Goal: Task Accomplishment & Management: Manage account settings

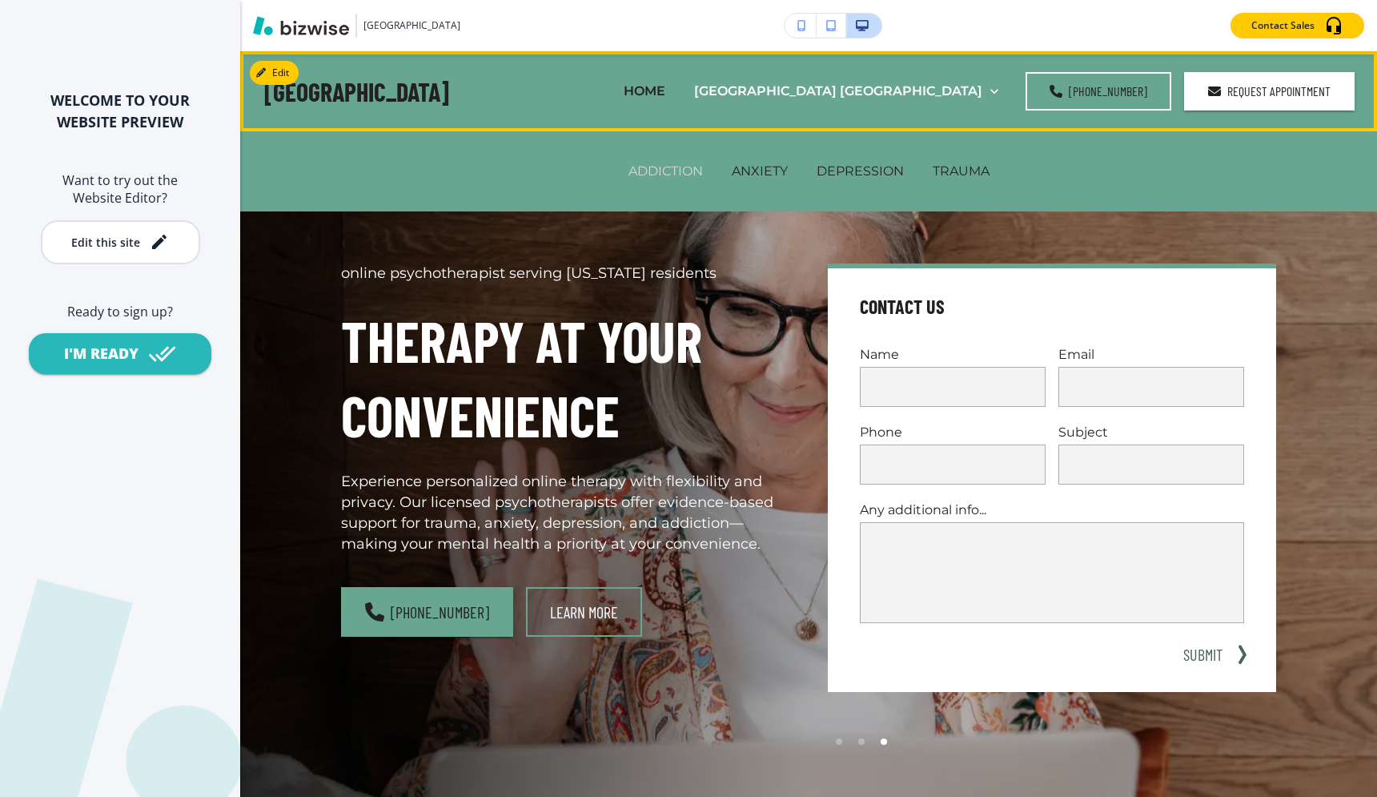
click at [669, 173] on p "ADDICTION" at bounding box center [665, 171] width 74 height 18
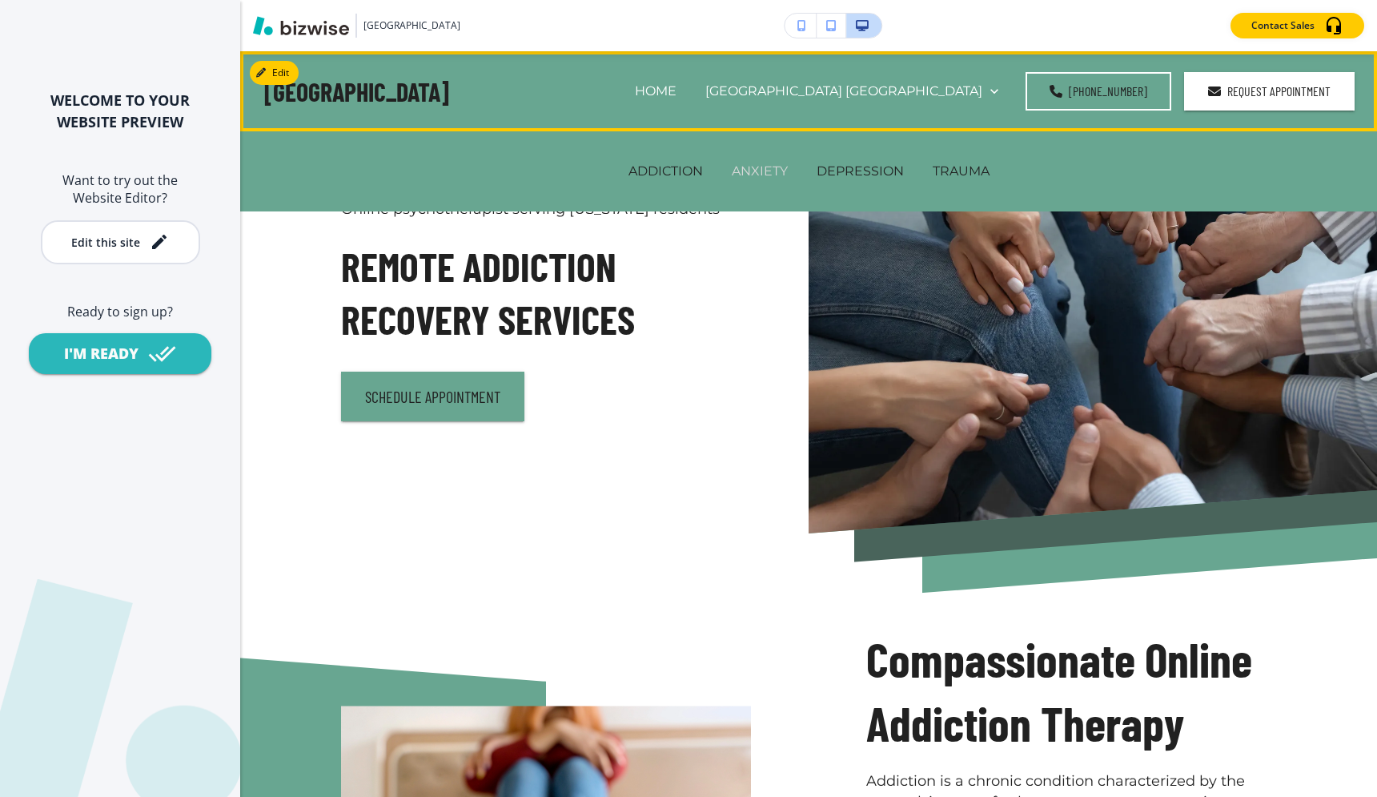
click at [753, 176] on p "ANXIETY" at bounding box center [760, 171] width 56 height 18
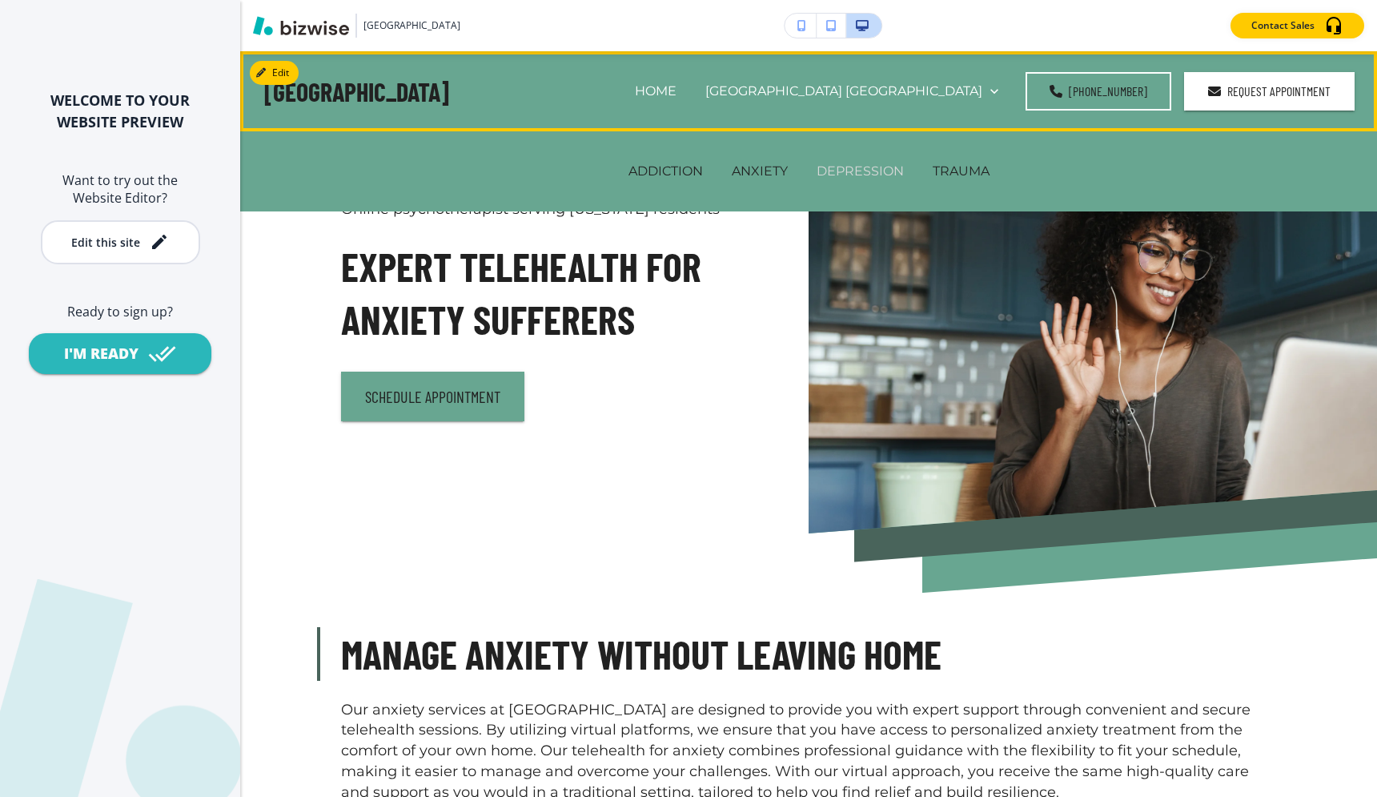
click at [853, 174] on p "DEPRESSION" at bounding box center [860, 171] width 87 height 18
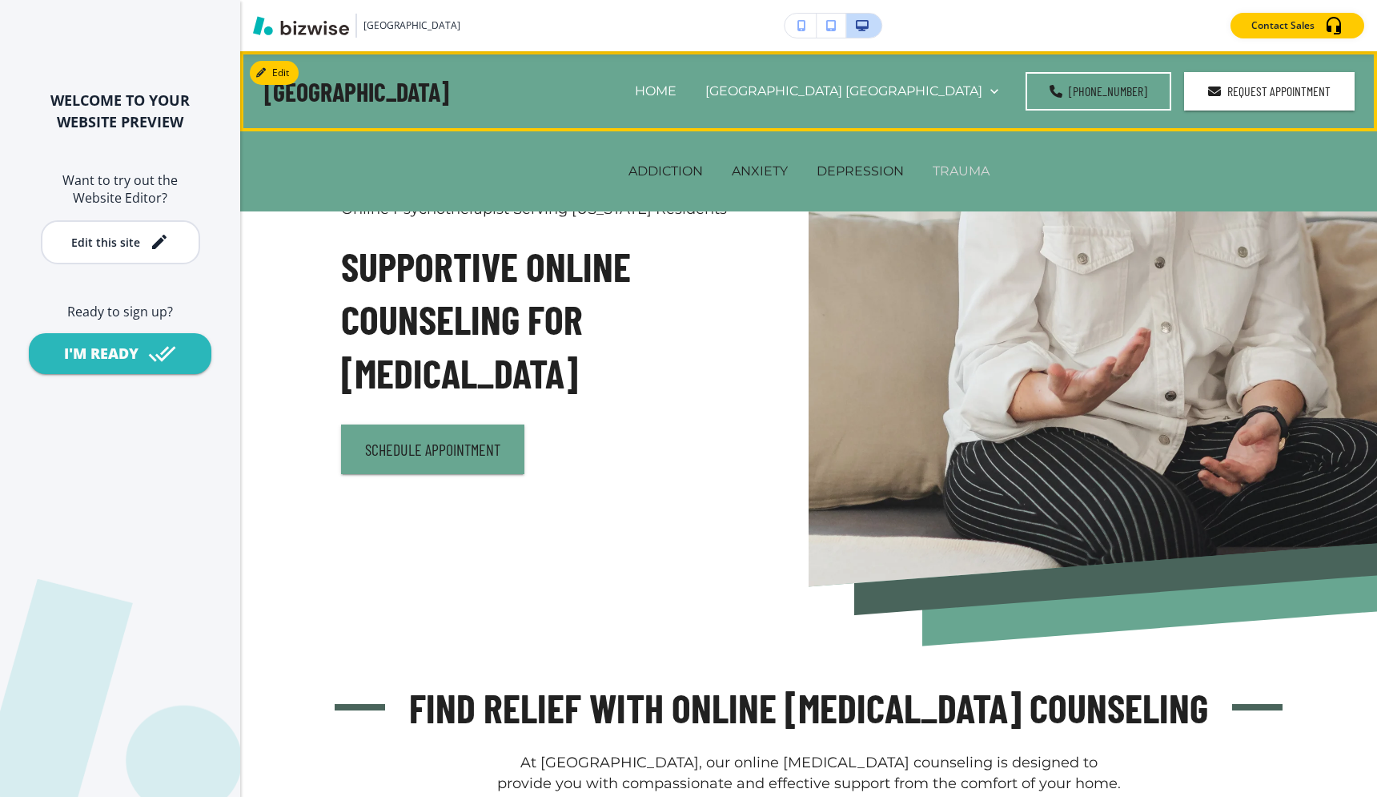
click at [942, 171] on p "TRAUMA" at bounding box center [961, 171] width 57 height 18
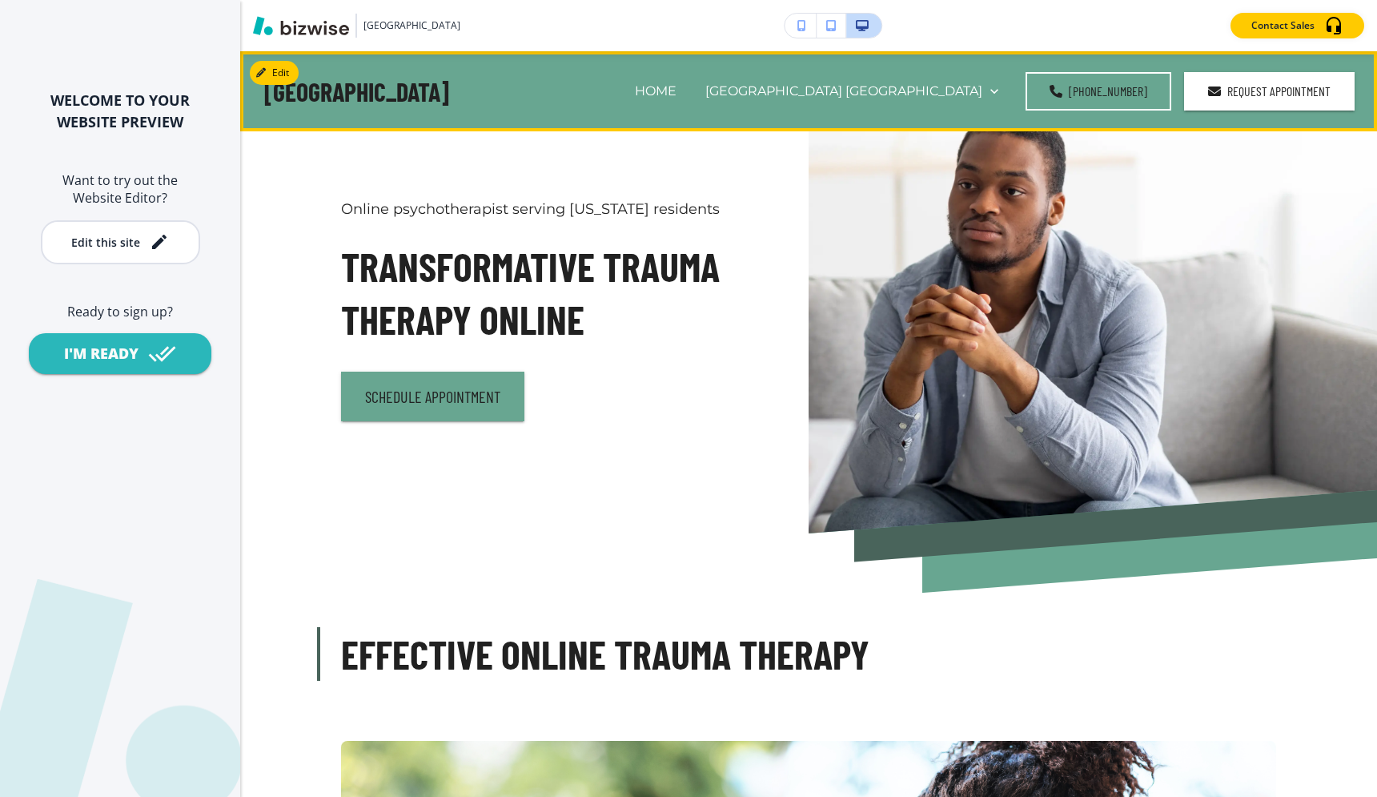
click at [432, 76] on h4 "[GEOGRAPHIC_DATA]" at bounding box center [356, 91] width 185 height 34
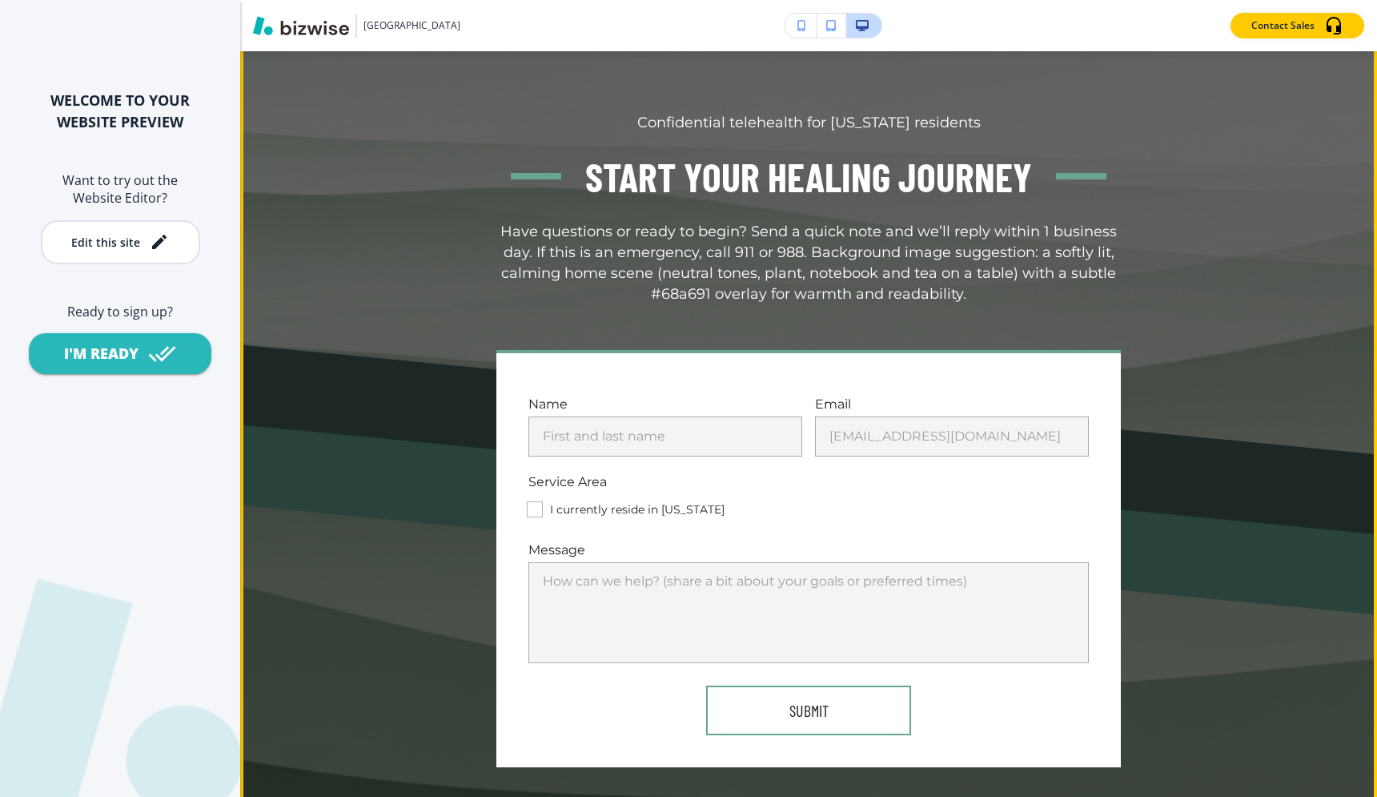
scroll to position [11157, 0]
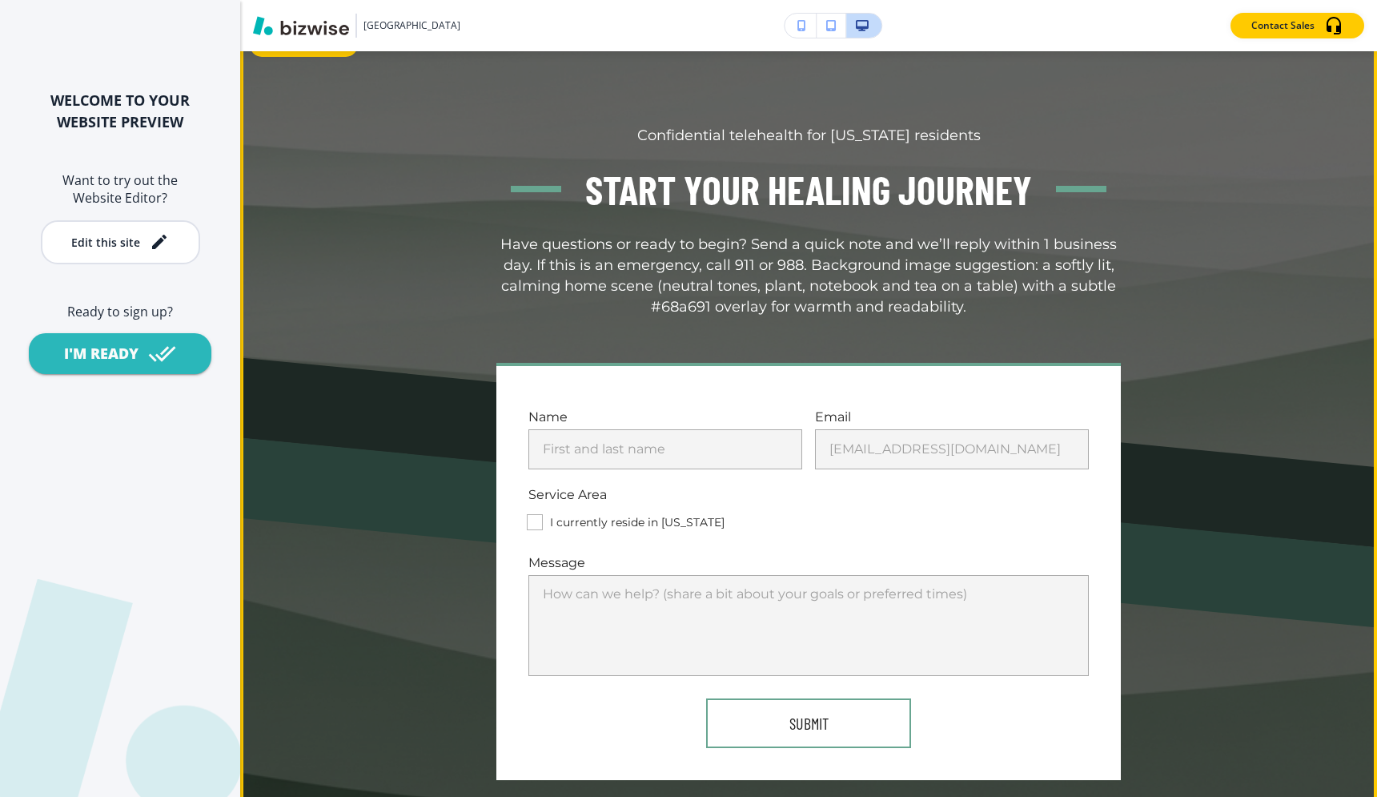
click at [287, 57] on button "Edit This Section" at bounding box center [304, 45] width 108 height 24
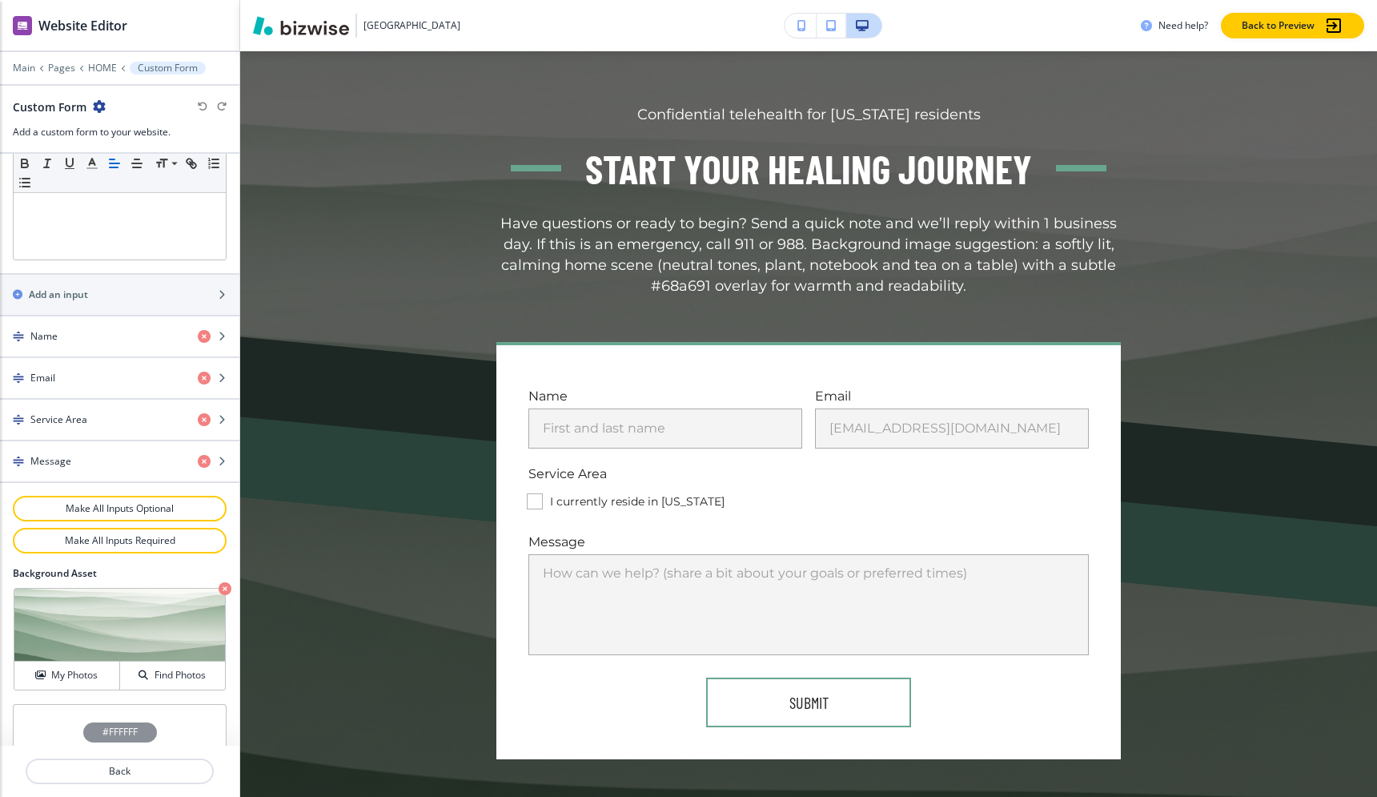
scroll to position [578, 0]
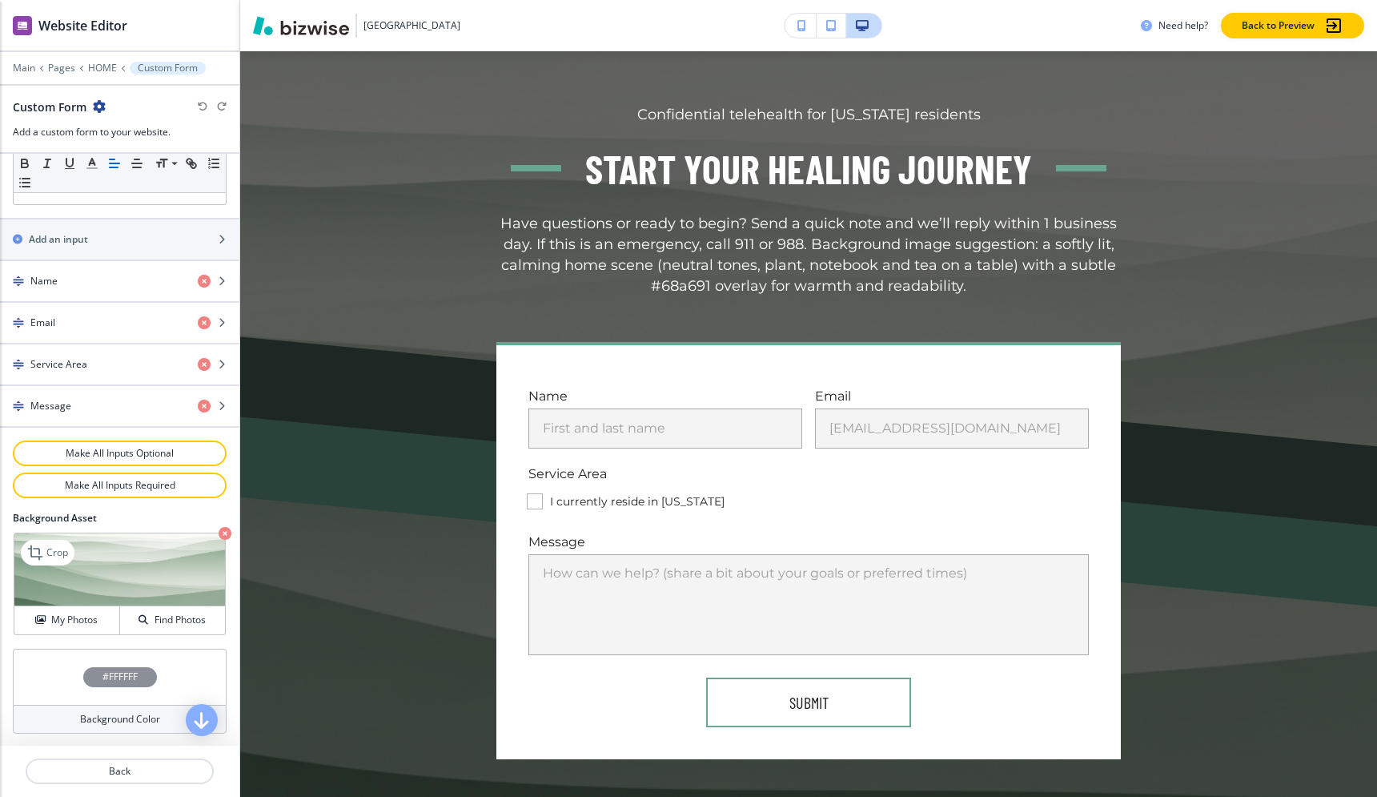
click at [107, 571] on img at bounding box center [119, 569] width 211 height 73
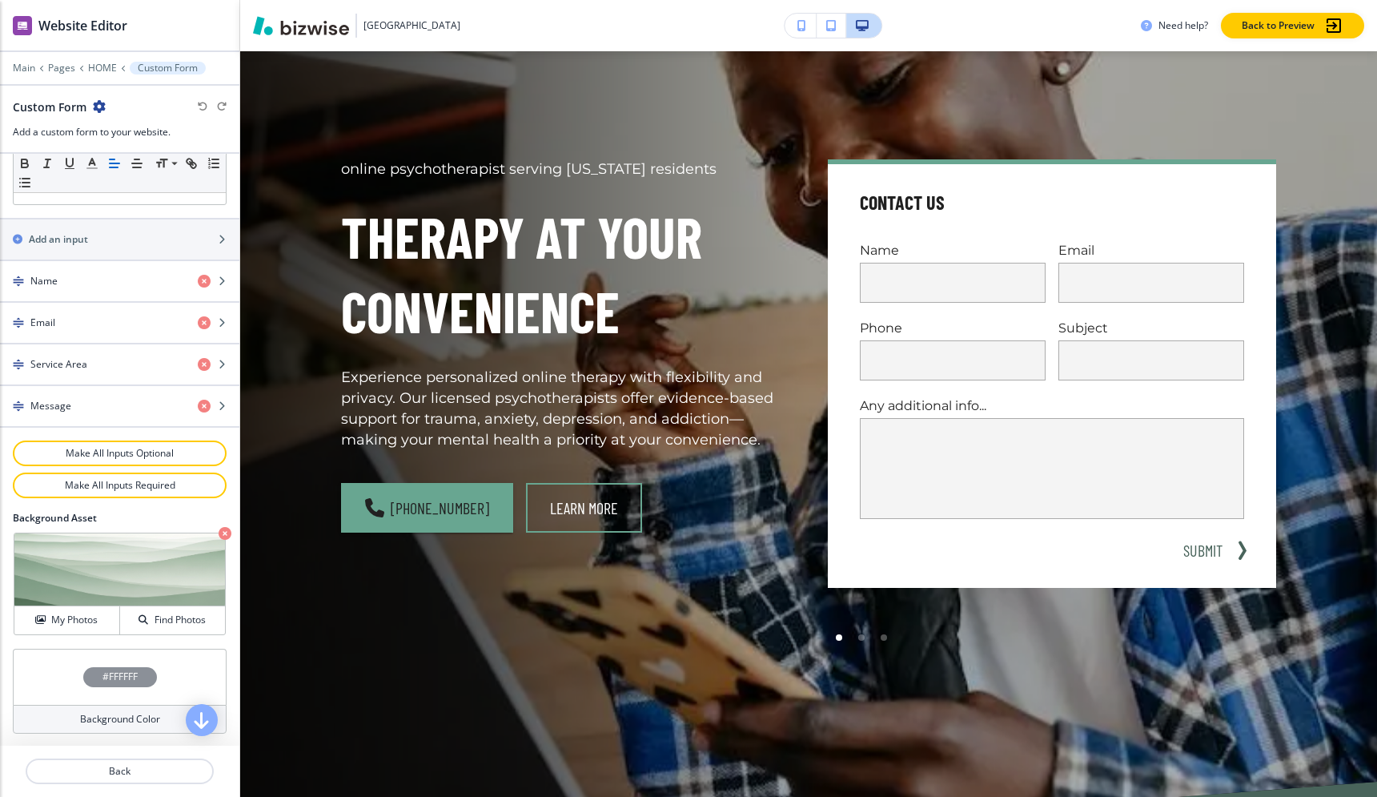
scroll to position [0, 0]
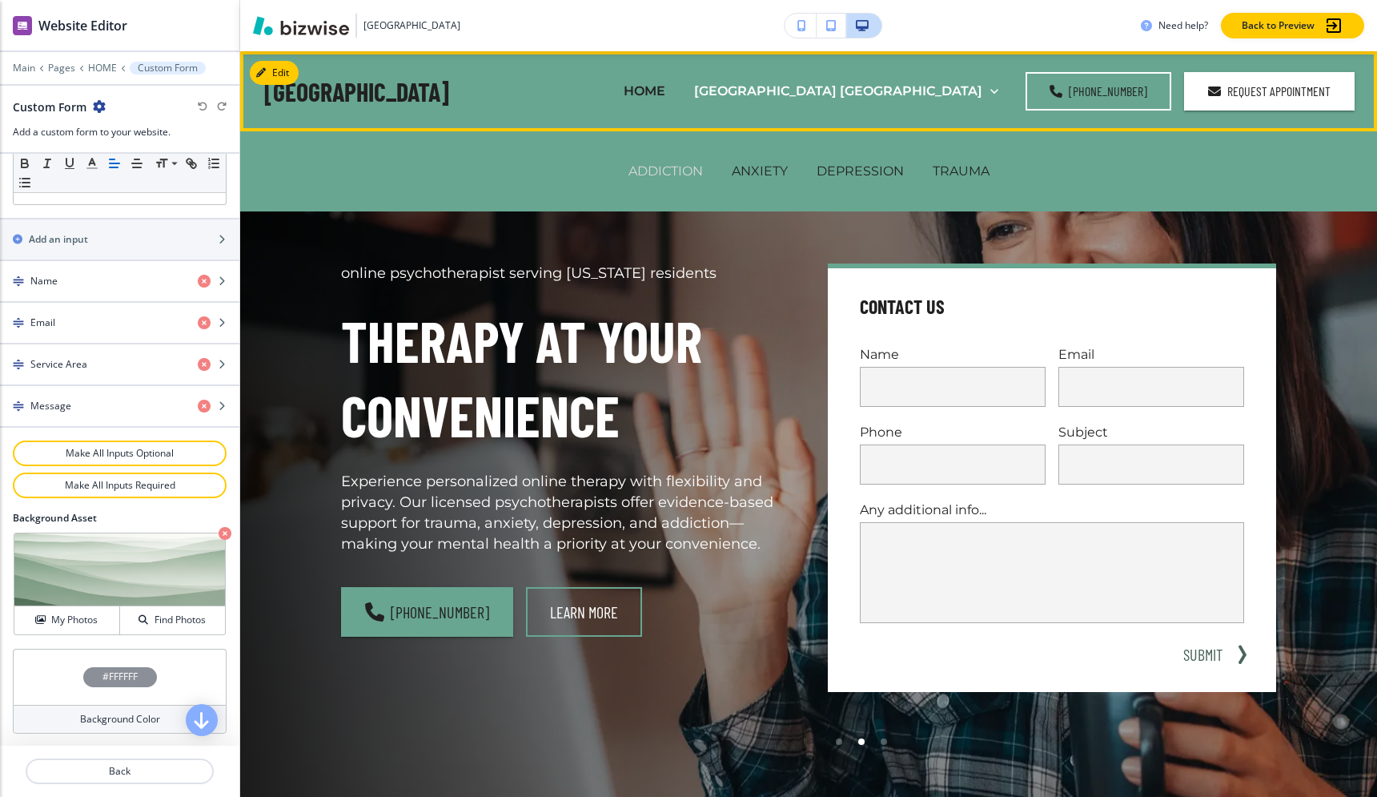
click at [659, 174] on p "ADDICTION" at bounding box center [665, 171] width 74 height 18
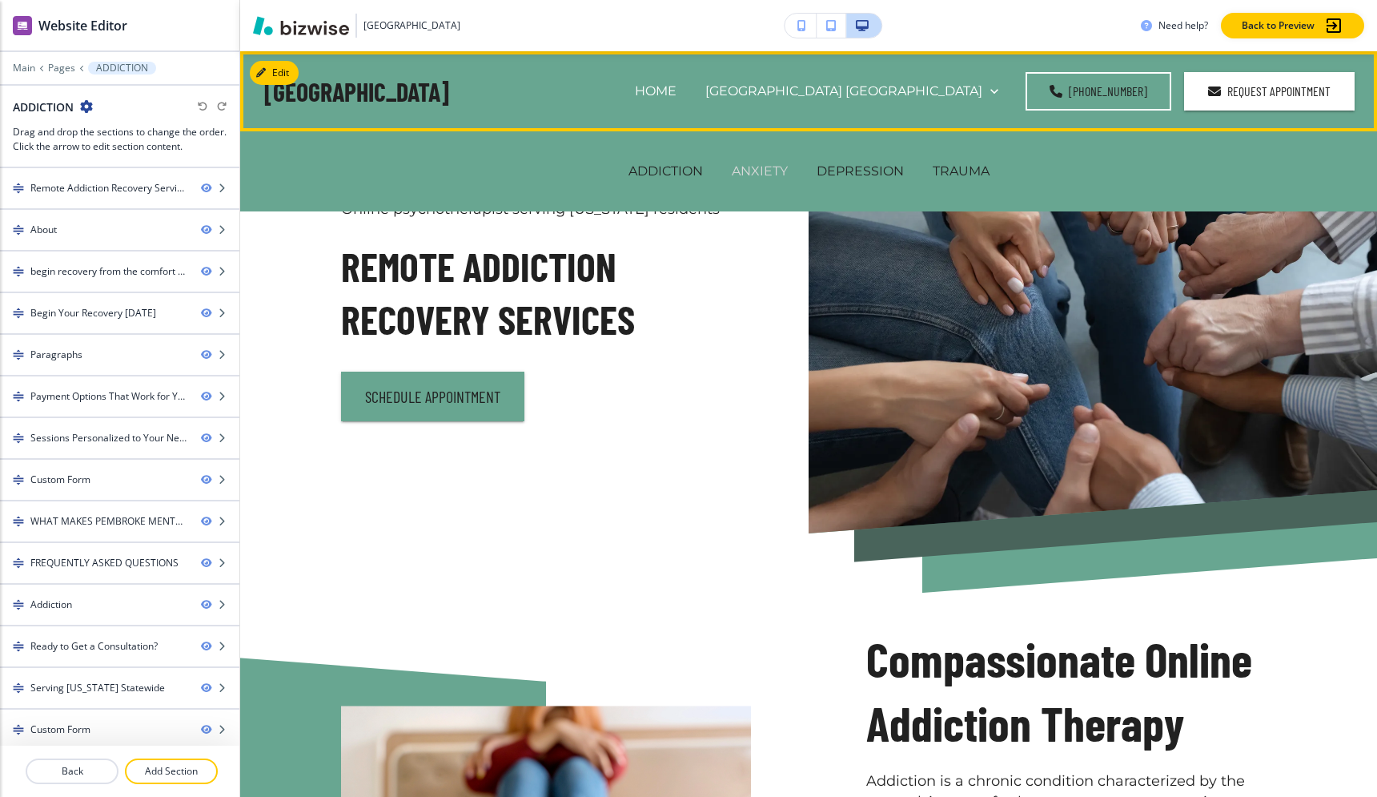
click at [744, 167] on p "ANXIETY" at bounding box center [760, 171] width 56 height 18
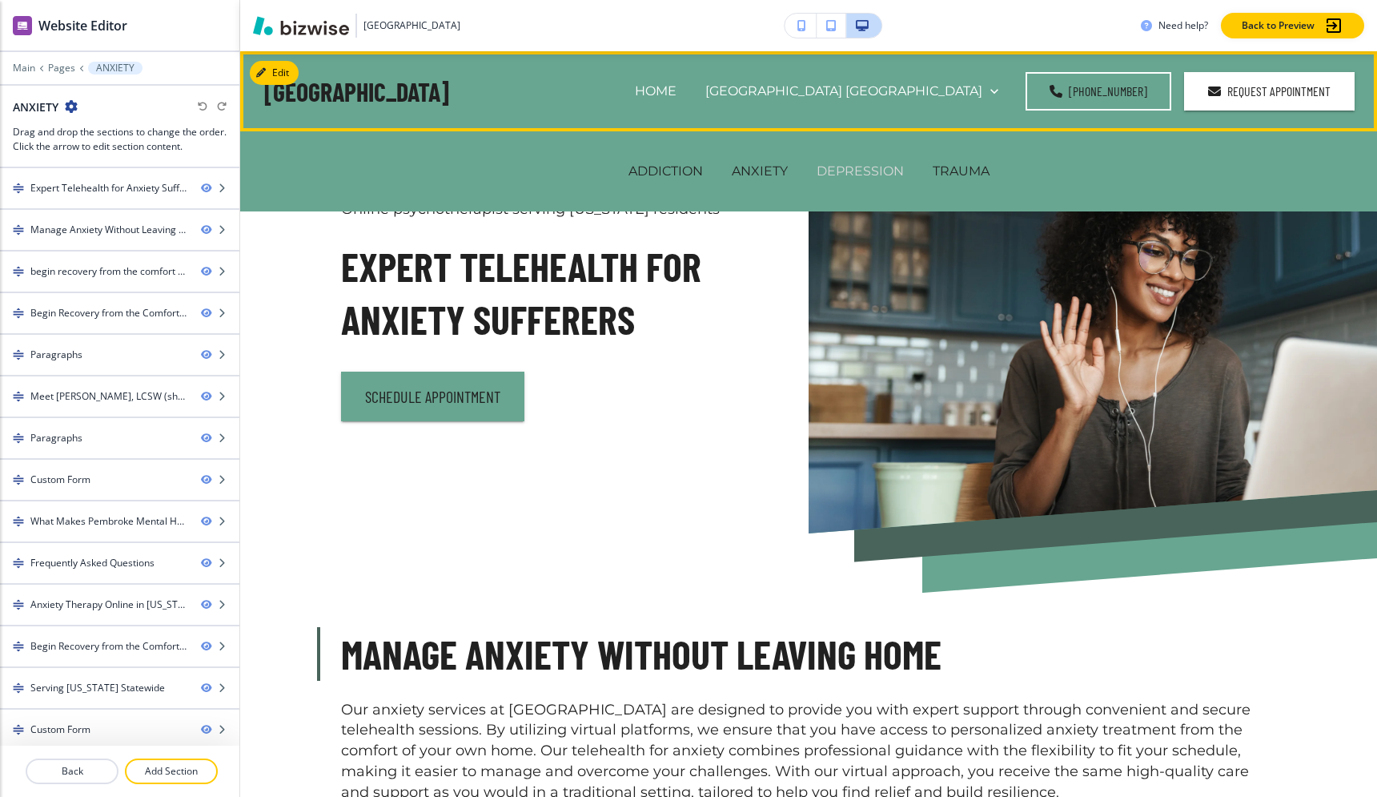
click at [873, 167] on p "DEPRESSION" at bounding box center [860, 171] width 87 height 18
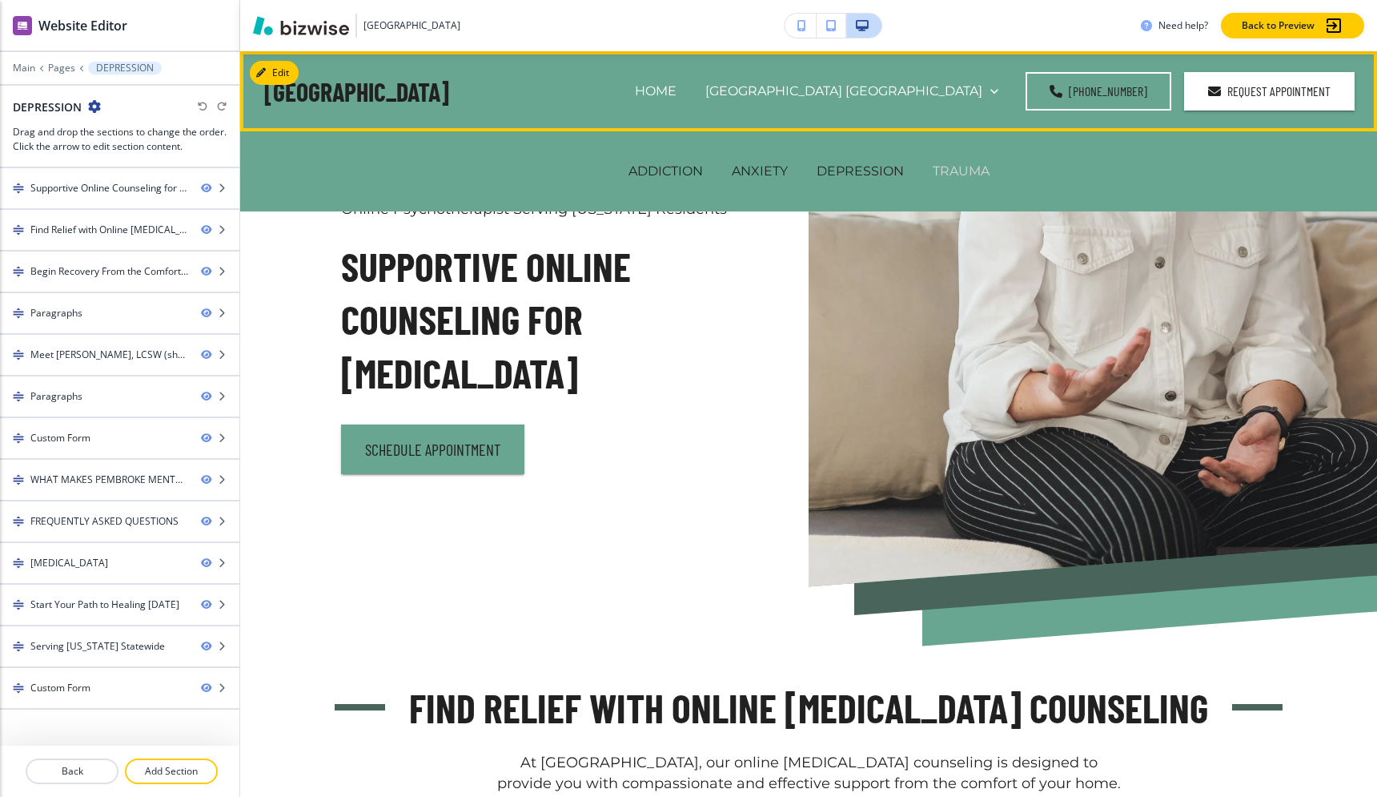
click at [943, 169] on p "TRAUMA" at bounding box center [961, 171] width 57 height 18
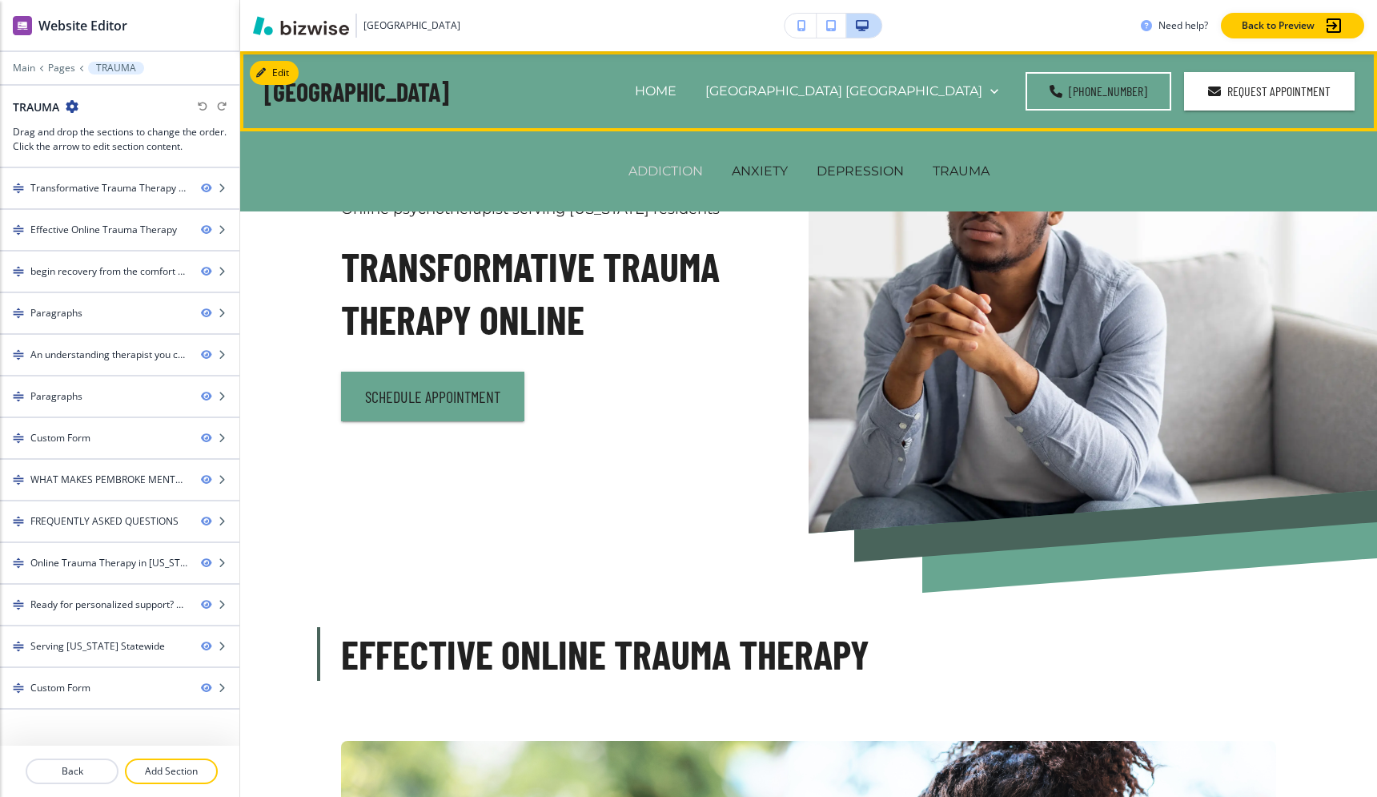
click at [649, 171] on p "ADDICTION" at bounding box center [665, 171] width 74 height 18
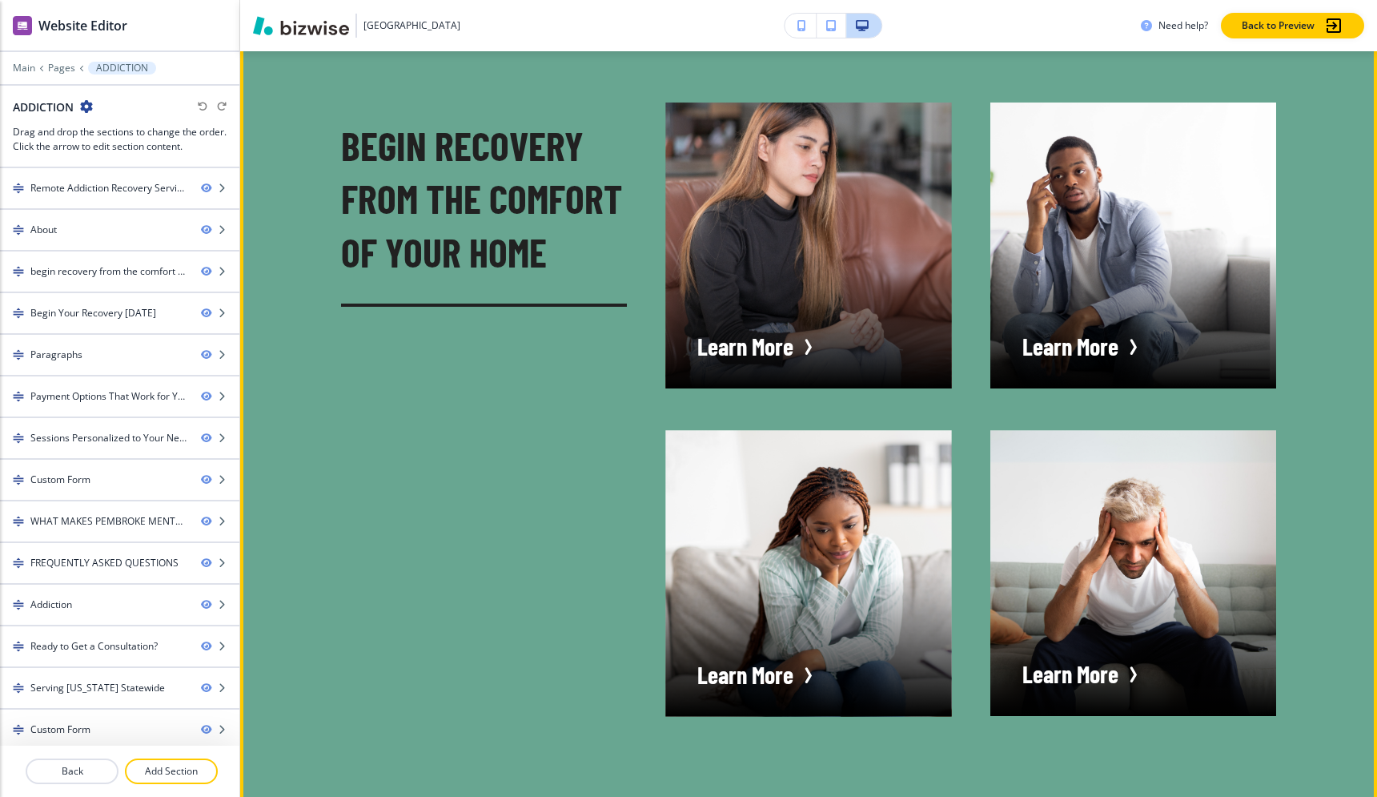
scroll to position [1238, 0]
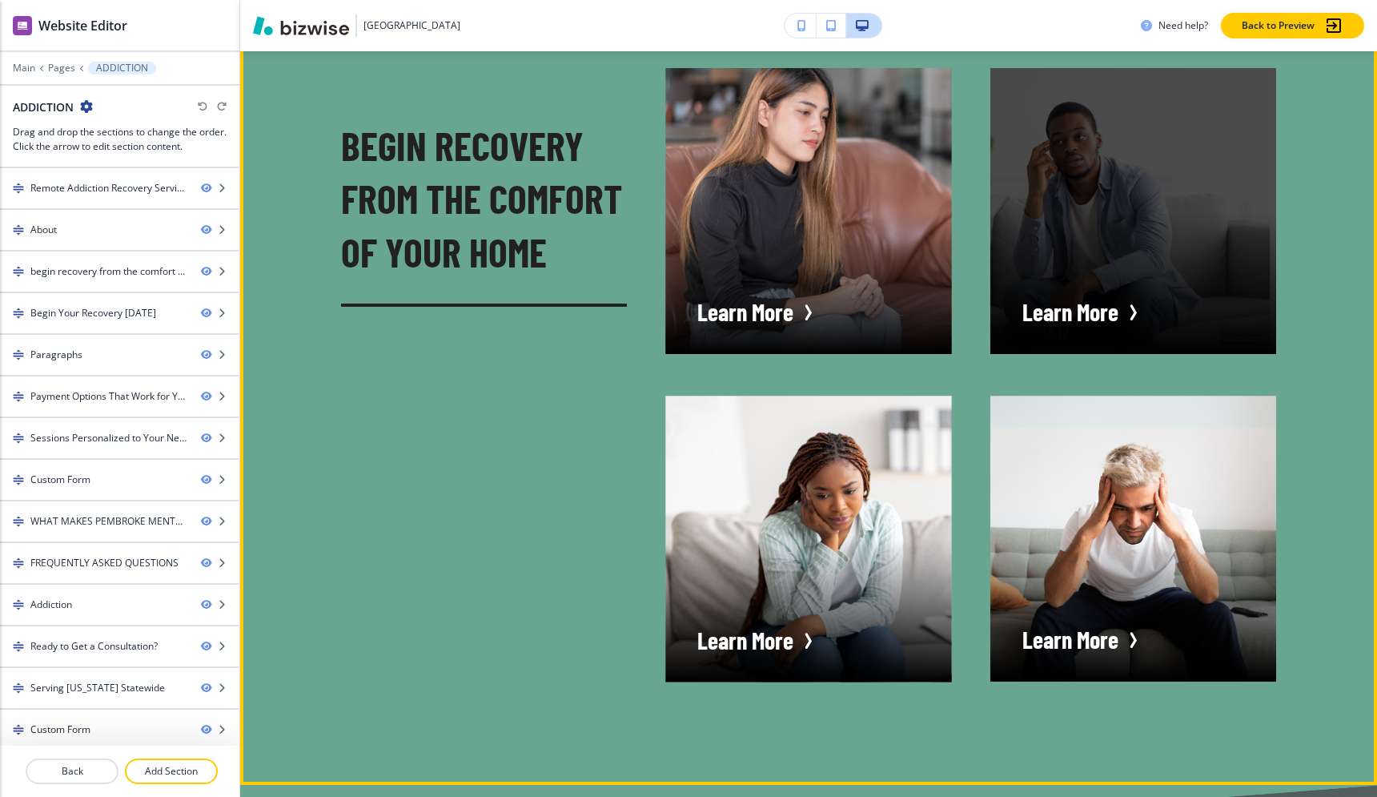
click at [1043, 323] on div "button" at bounding box center [1133, 211] width 286 height 286
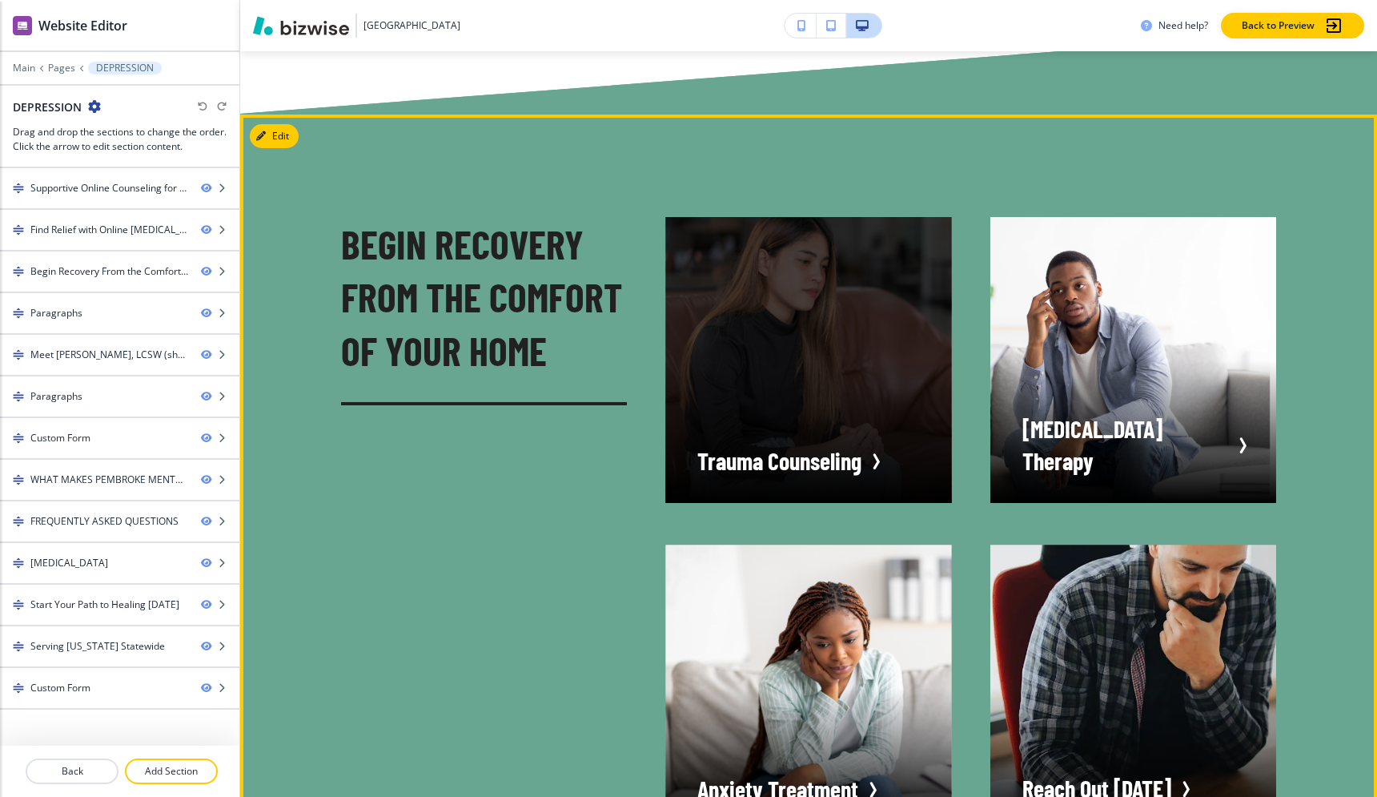
scroll to position [1860, 0]
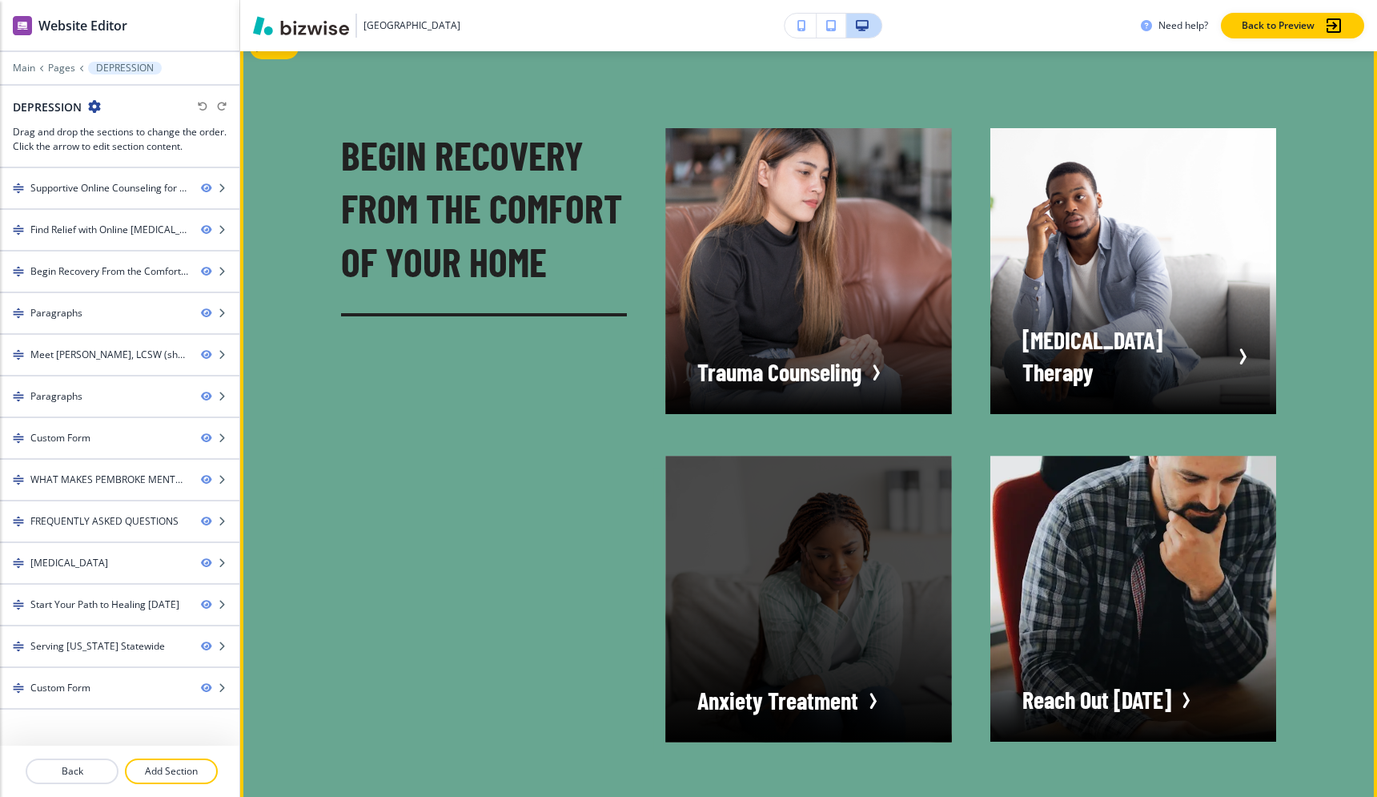
click at [816, 612] on div "button" at bounding box center [808, 598] width 286 height 286
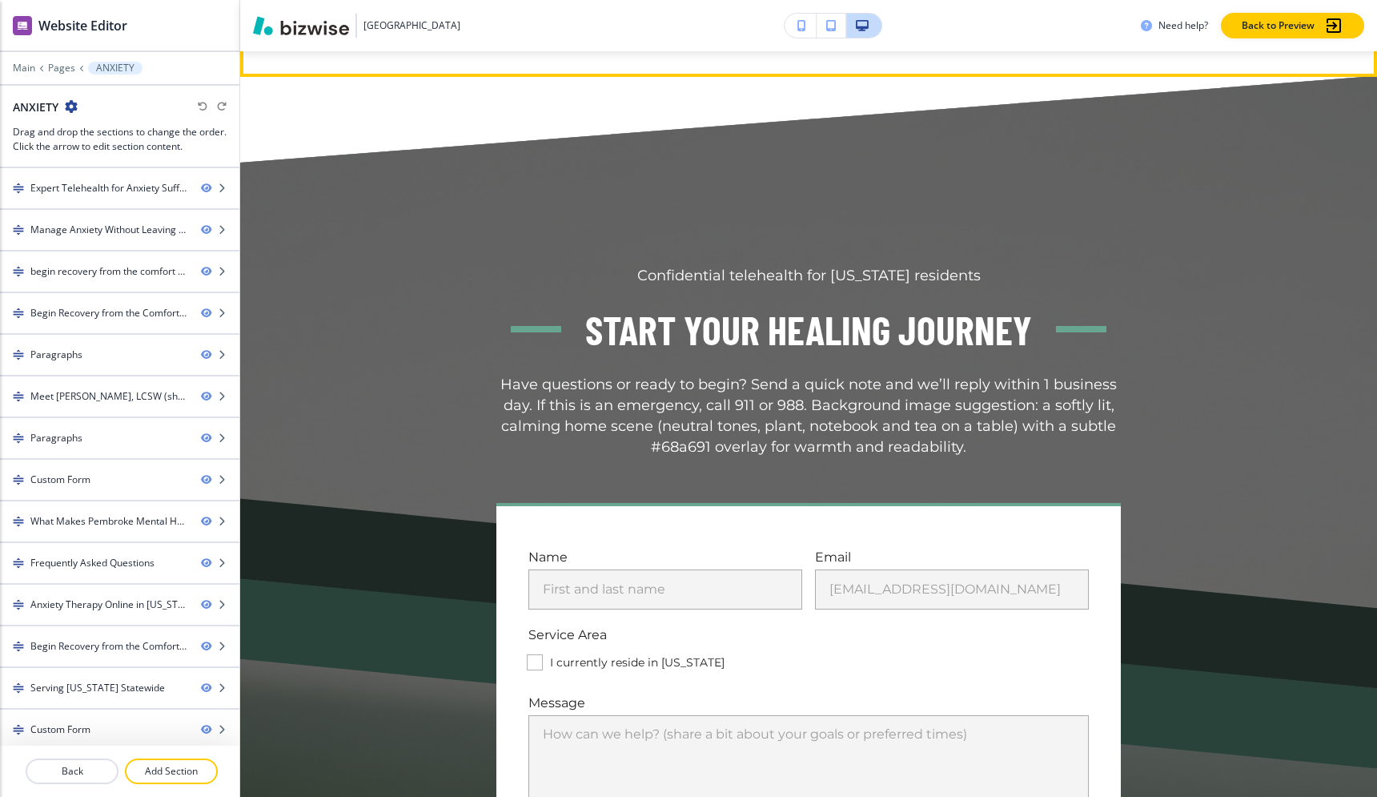
scroll to position [9967, 0]
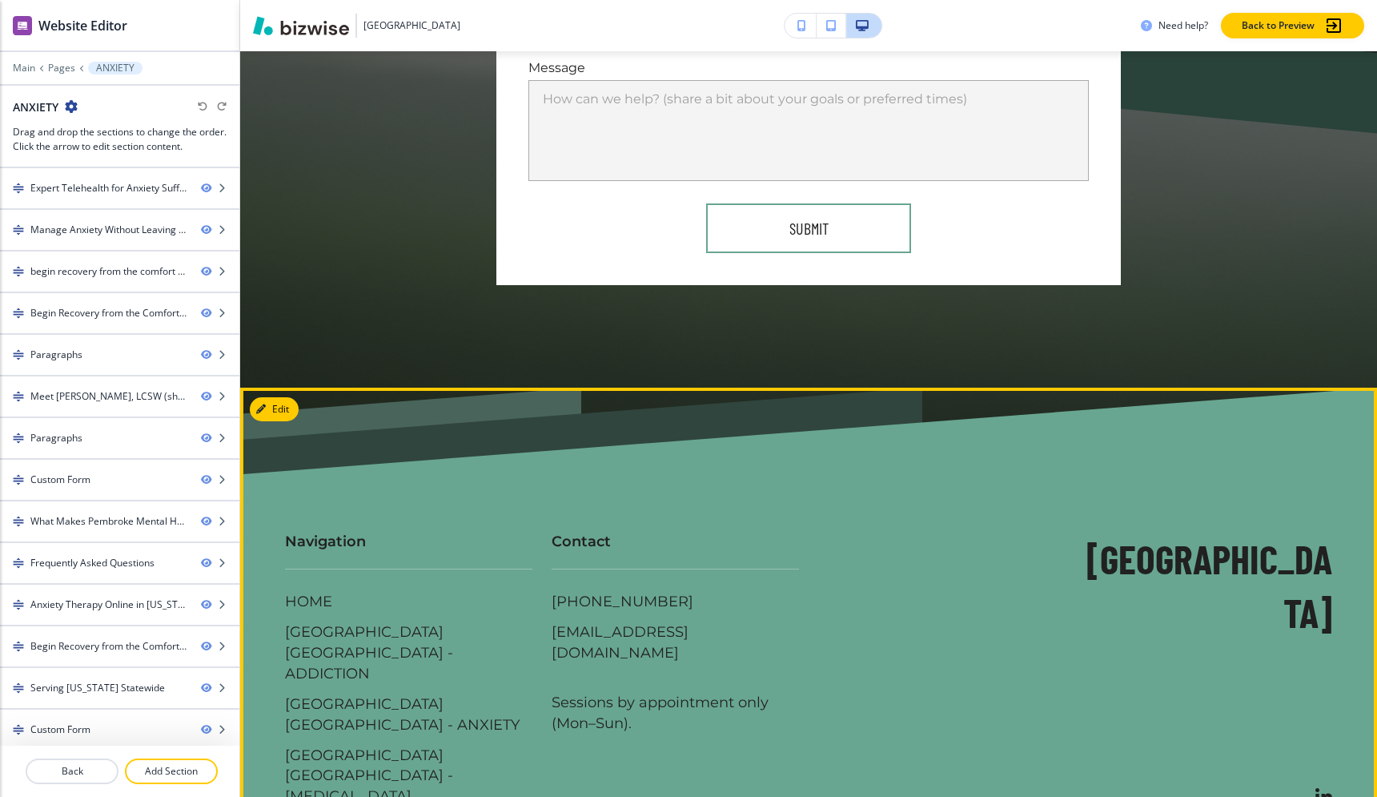
click at [622, 621] on div "(904) 203-4226 antovise.connor@outlook.com Sessions by appointment only (Mon–Su…" at bounding box center [675, 663] width 247 height 142
click at [283, 397] on button "Edit Footer" at bounding box center [291, 409] width 83 height 24
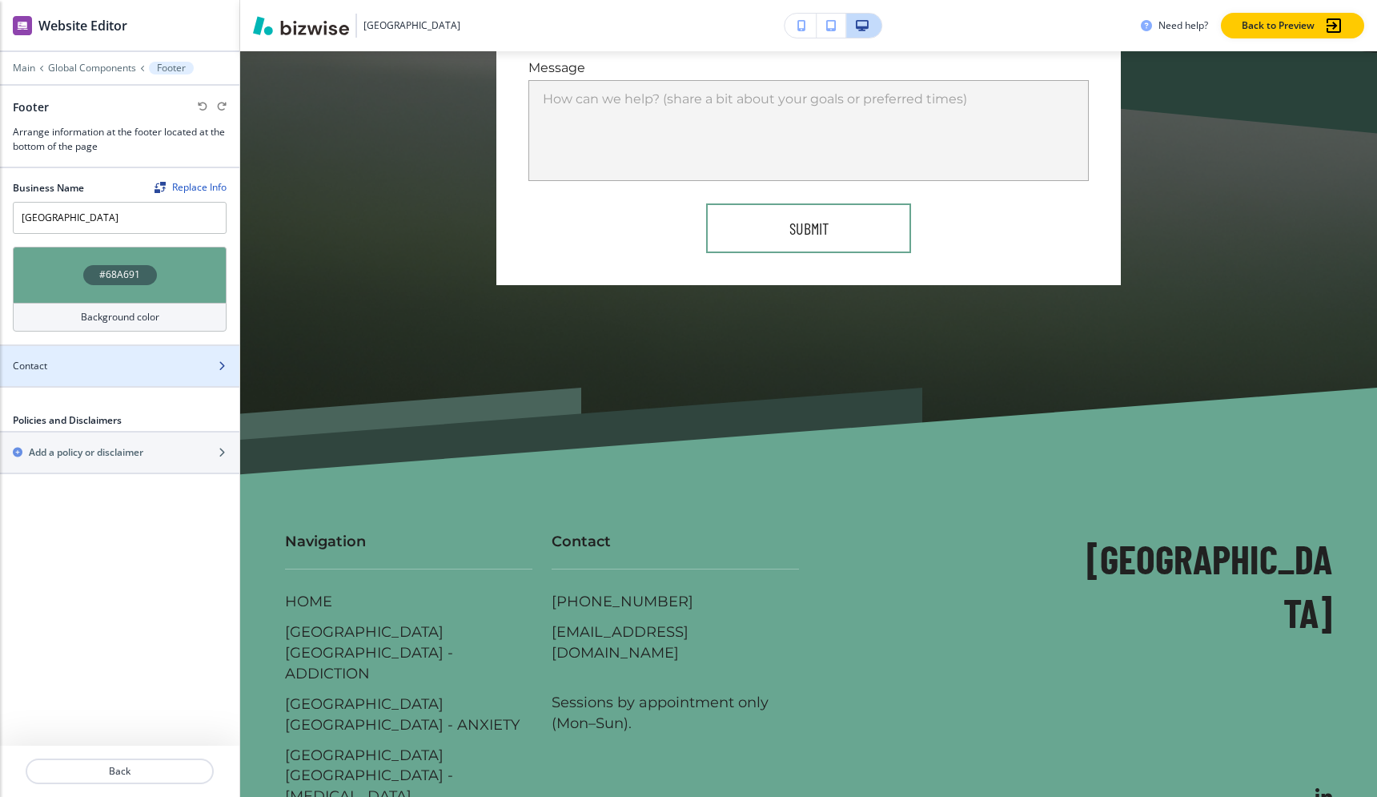
click at [174, 365] on div "Contact" at bounding box center [102, 366] width 204 height 14
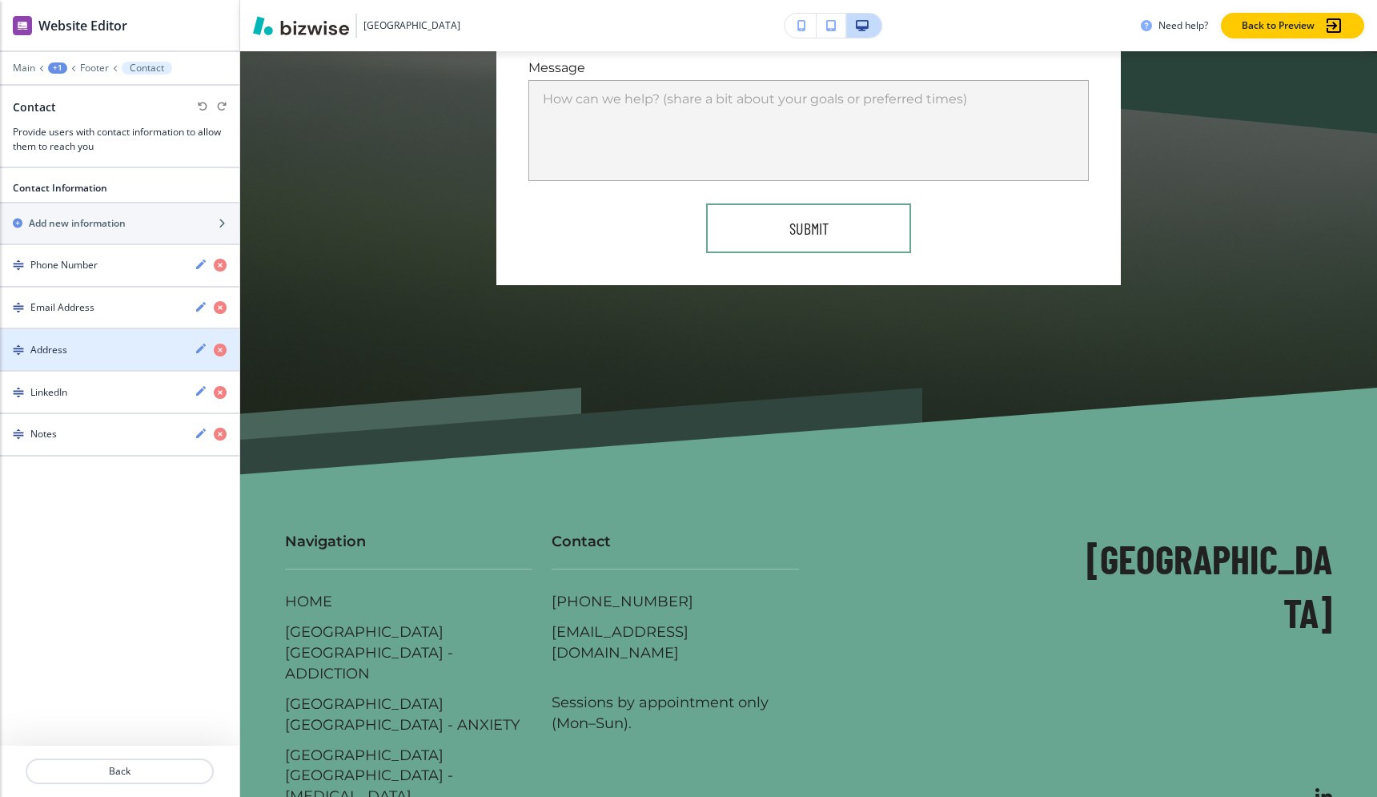
click at [118, 343] on div "Address" at bounding box center [91, 350] width 182 height 14
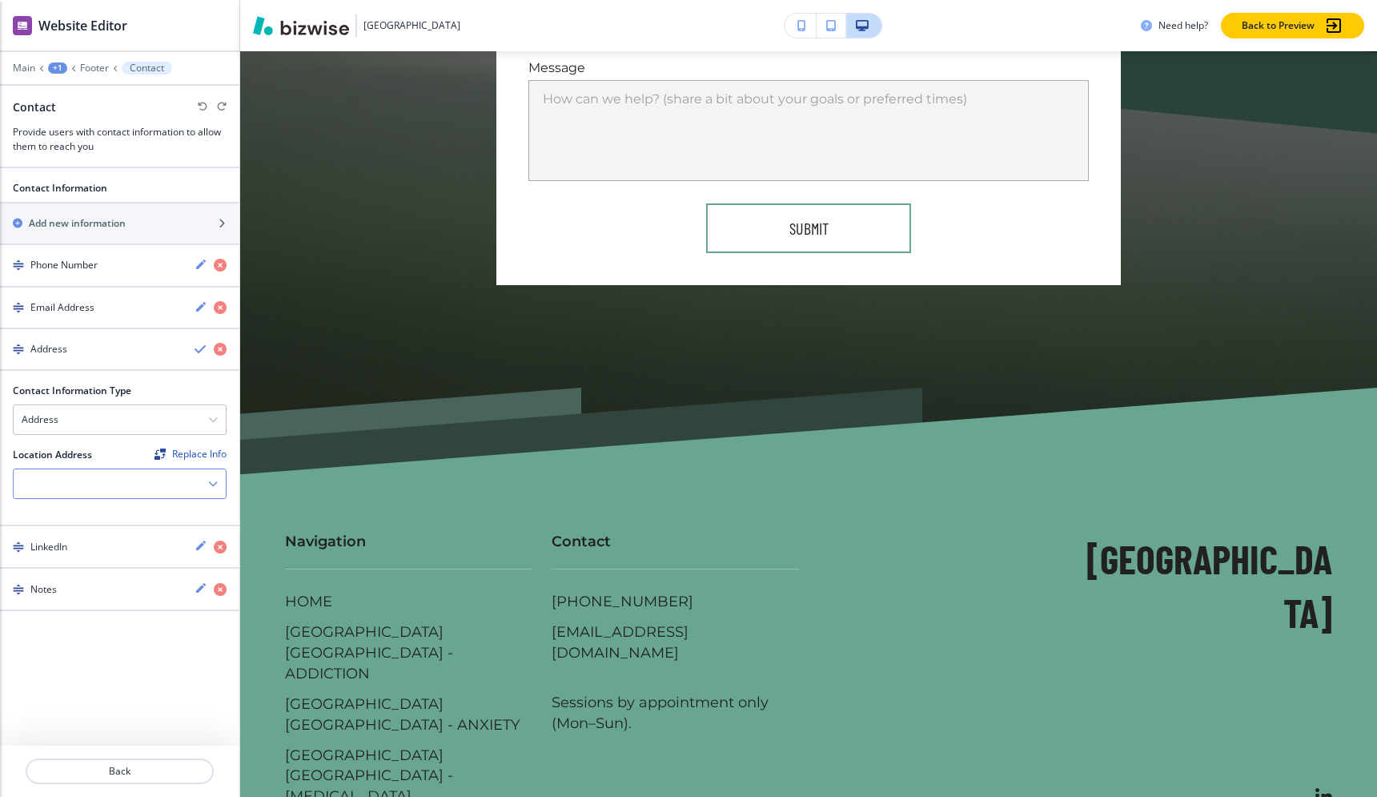
click at [122, 480] on div at bounding box center [120, 483] width 212 height 29
click at [161, 483] on div "Find and replace this information across Bizwise" at bounding box center [192, 480] width 236 height 16
click at [90, 491] on div at bounding box center [120, 483] width 212 height 29
click at [111, 549] on div "LinkedIn" at bounding box center [91, 547] width 182 height 14
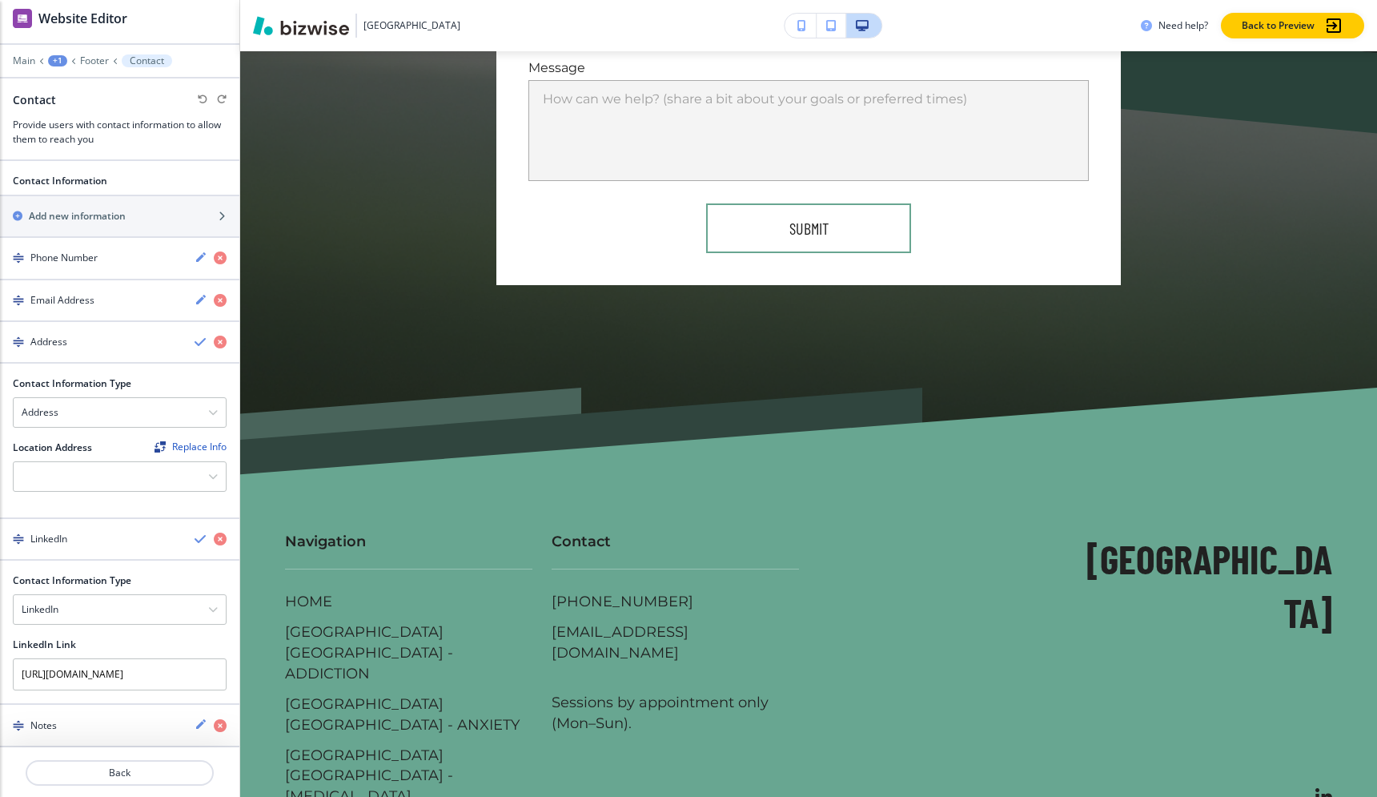
click at [148, 703] on div at bounding box center [119, 704] width 239 height 2
click at [142, 718] on div "Notes" at bounding box center [91, 725] width 182 height 14
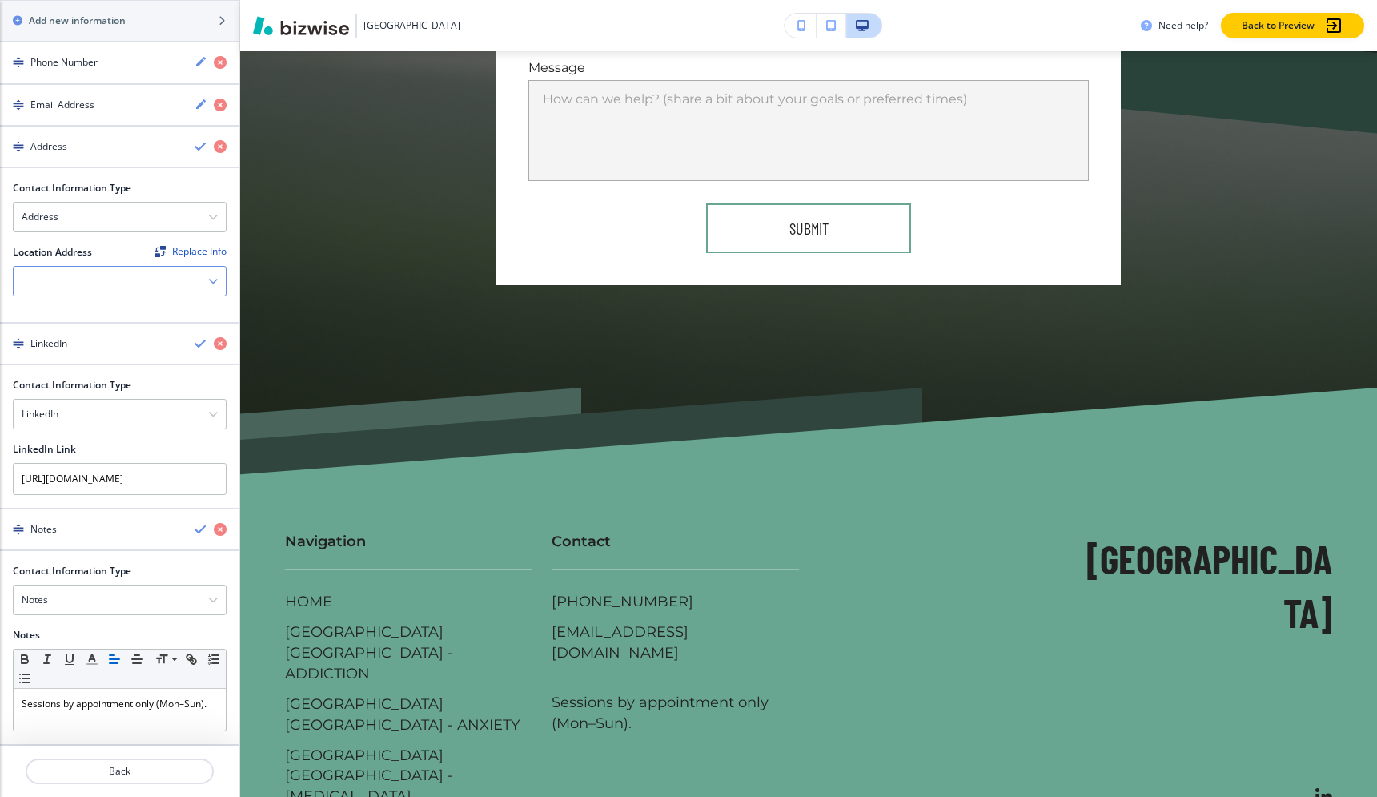
click at [73, 286] on div at bounding box center [120, 281] width 212 height 29
click at [124, 275] on div at bounding box center [120, 281] width 212 height 29
click at [164, 268] on div "Find and replace this information across Bizwise" at bounding box center [180, 275] width 236 height 16
click at [163, 283] on div at bounding box center [120, 281] width 212 height 29
click at [169, 282] on div at bounding box center [120, 281] width 212 height 29
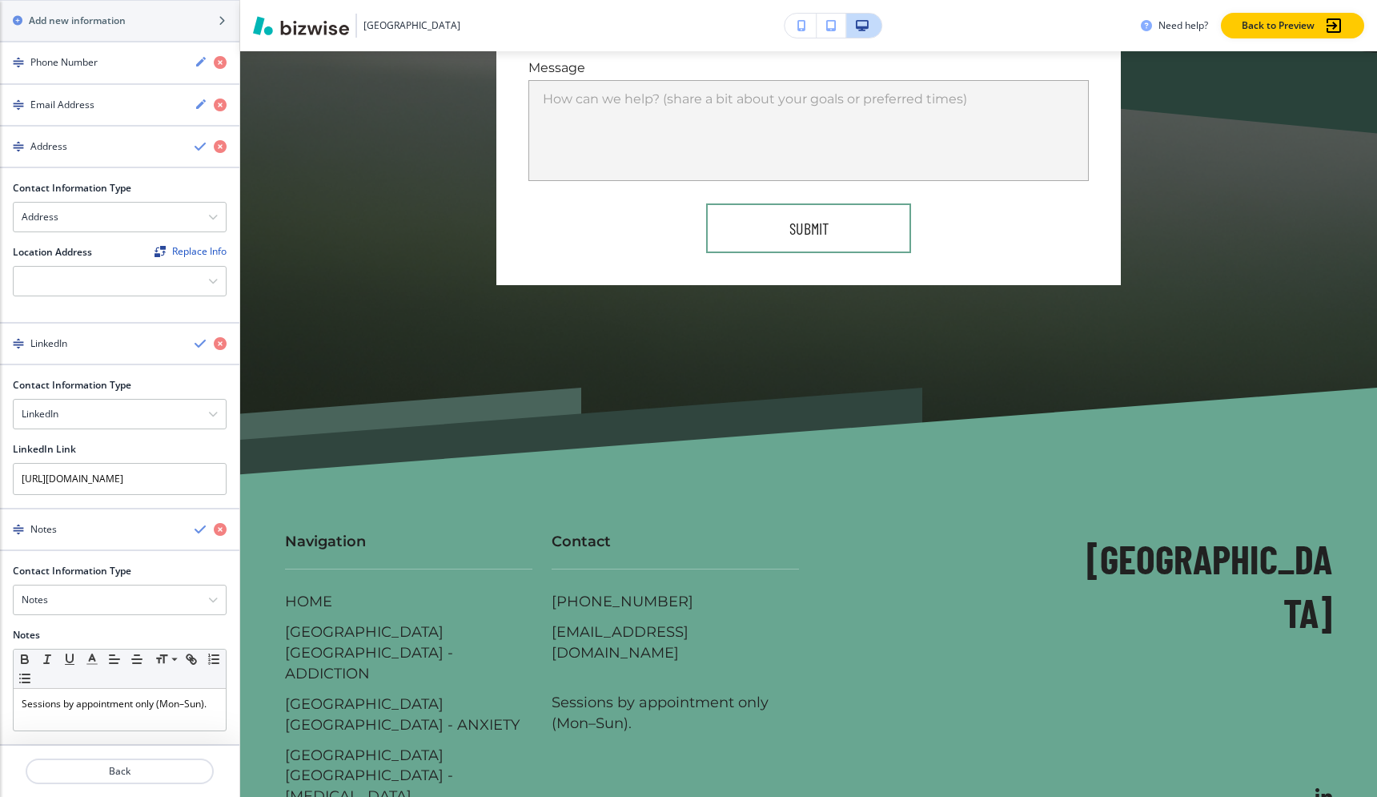
scroll to position [0, 0]
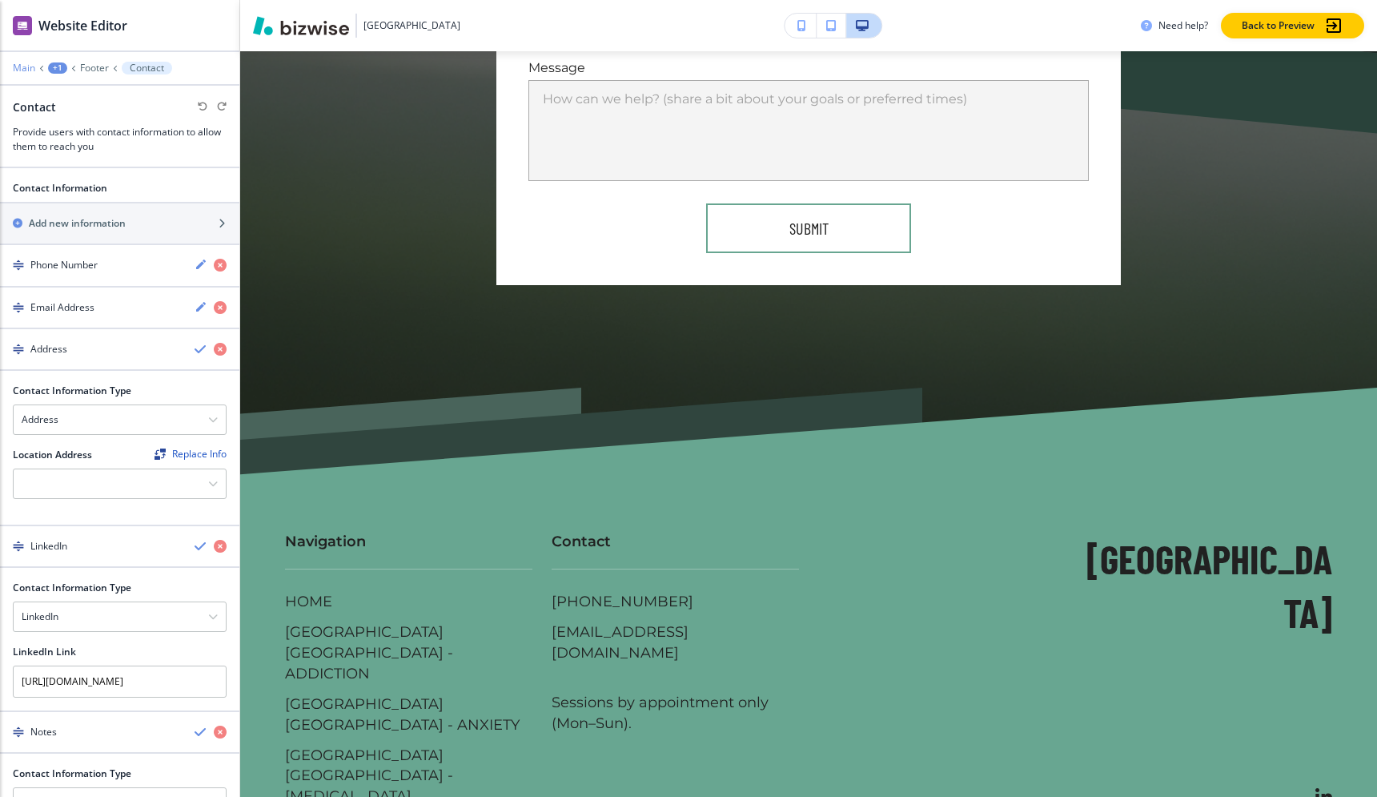
click at [27, 70] on p "Main" at bounding box center [24, 67] width 22 height 11
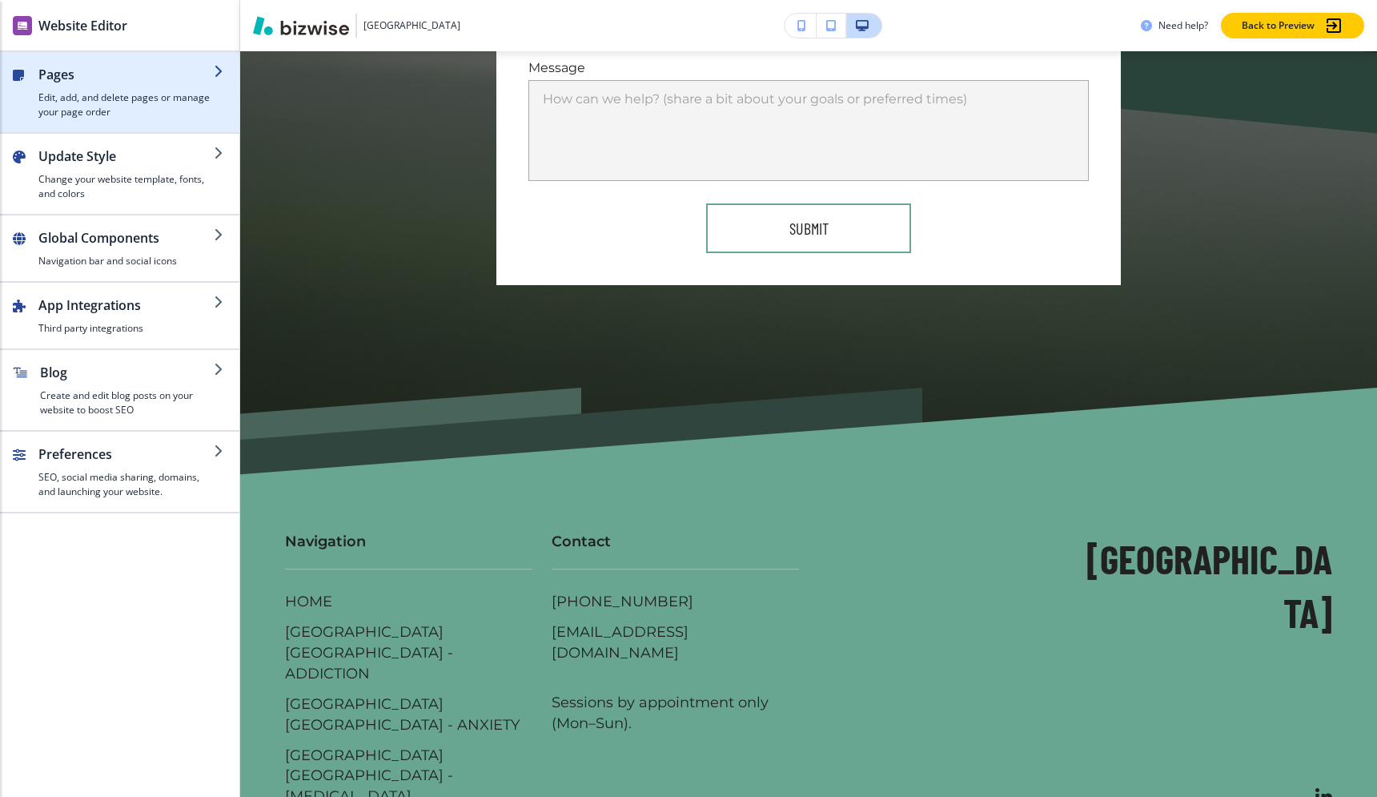
click at [102, 84] on div "button" at bounding box center [125, 87] width 175 height 6
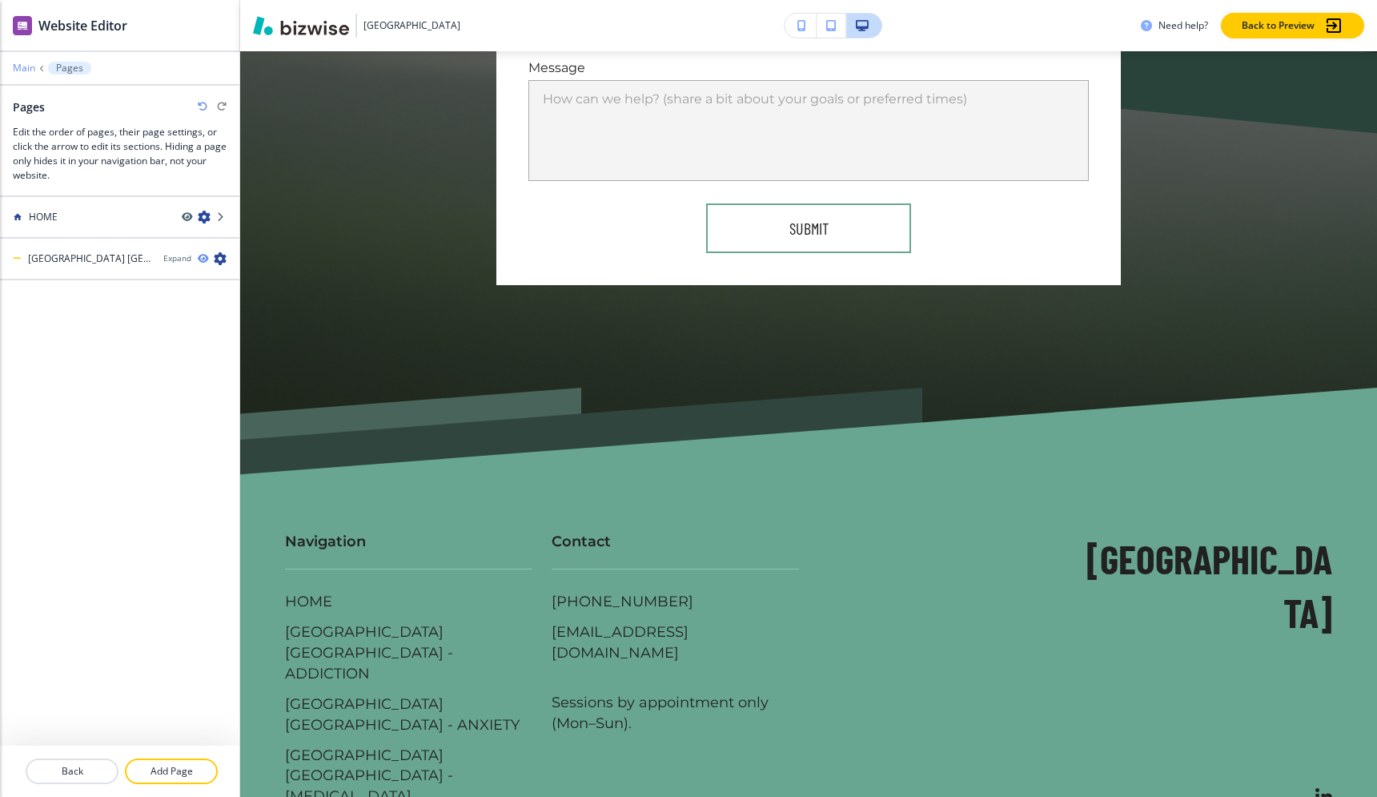
click at [29, 62] on p "Main" at bounding box center [24, 67] width 22 height 11
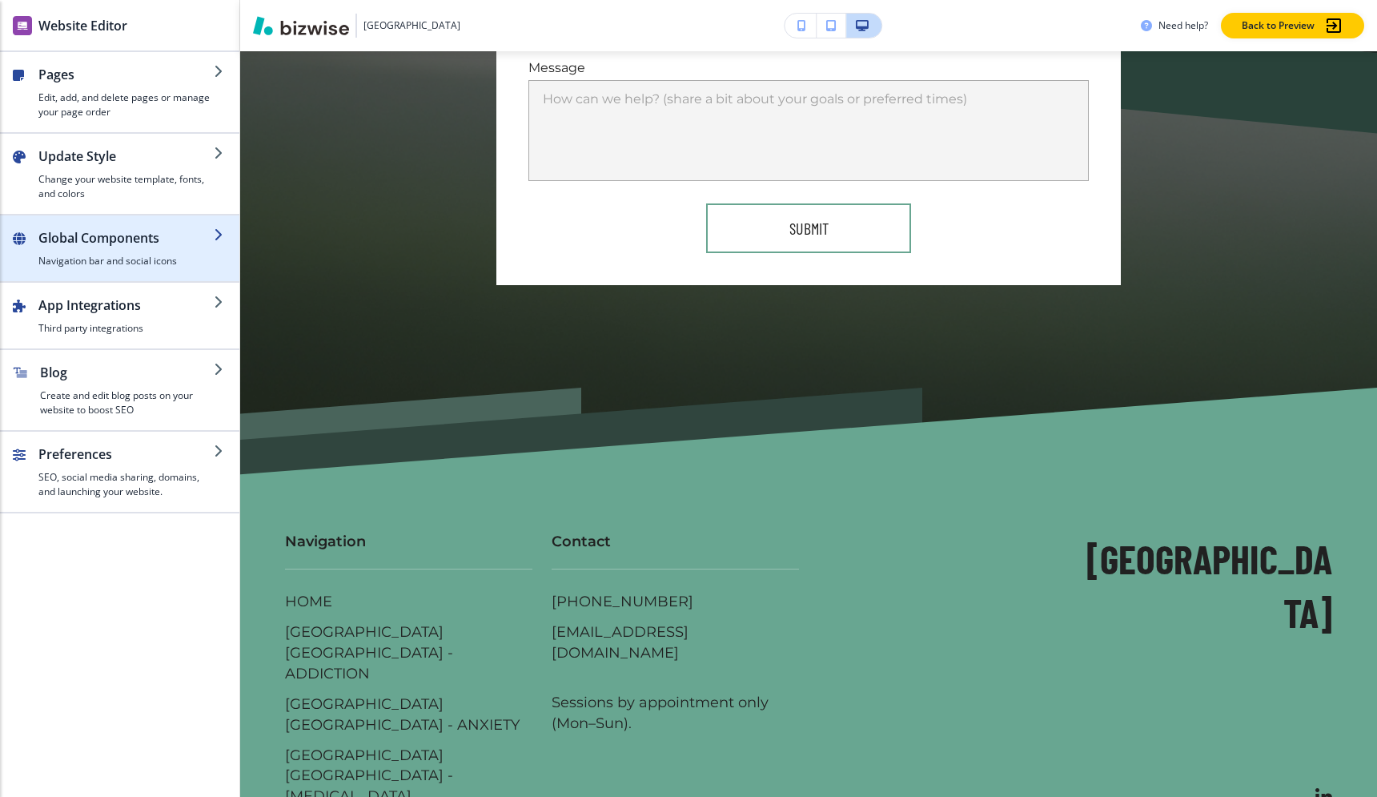
click at [79, 246] on h2 "Global Components" at bounding box center [125, 237] width 175 height 19
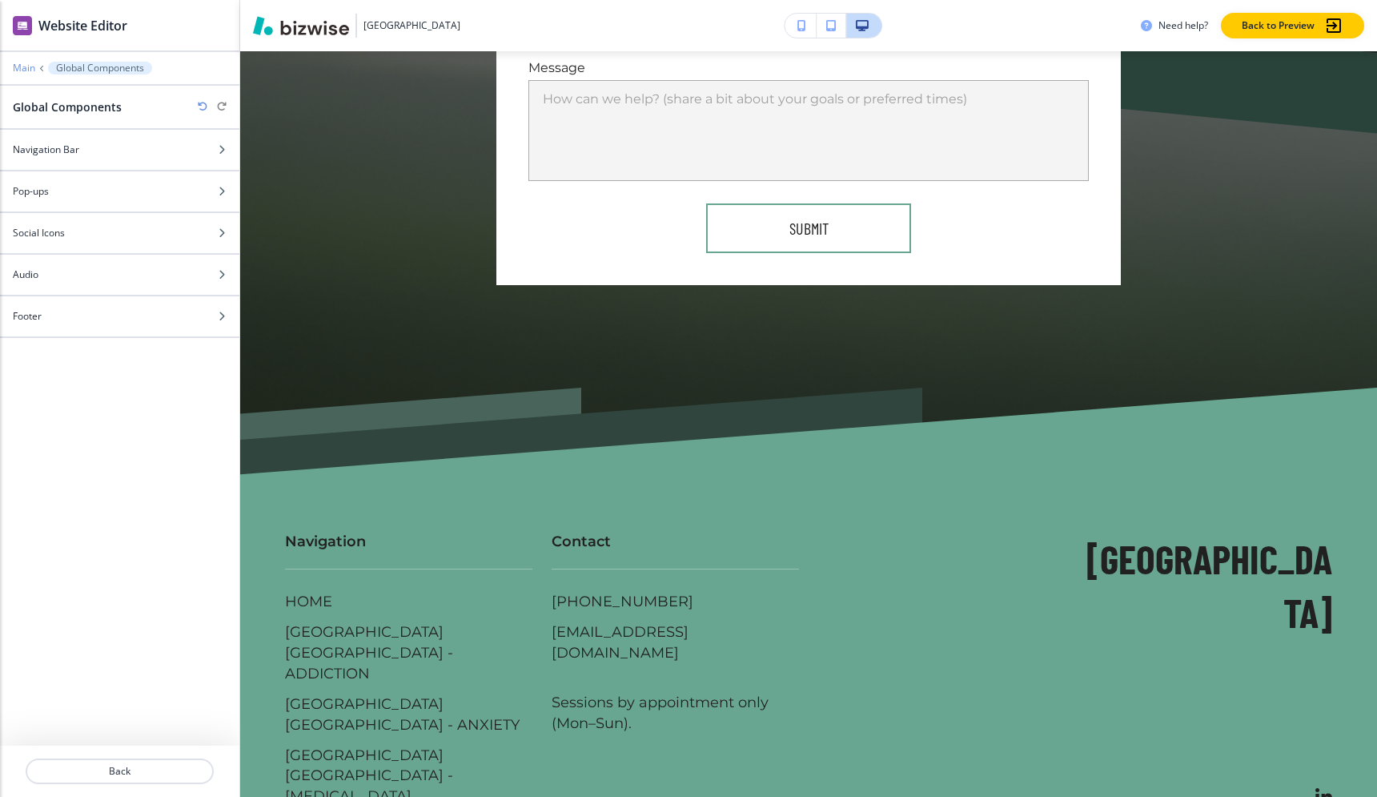
click at [28, 62] on p "Main" at bounding box center [24, 67] width 22 height 11
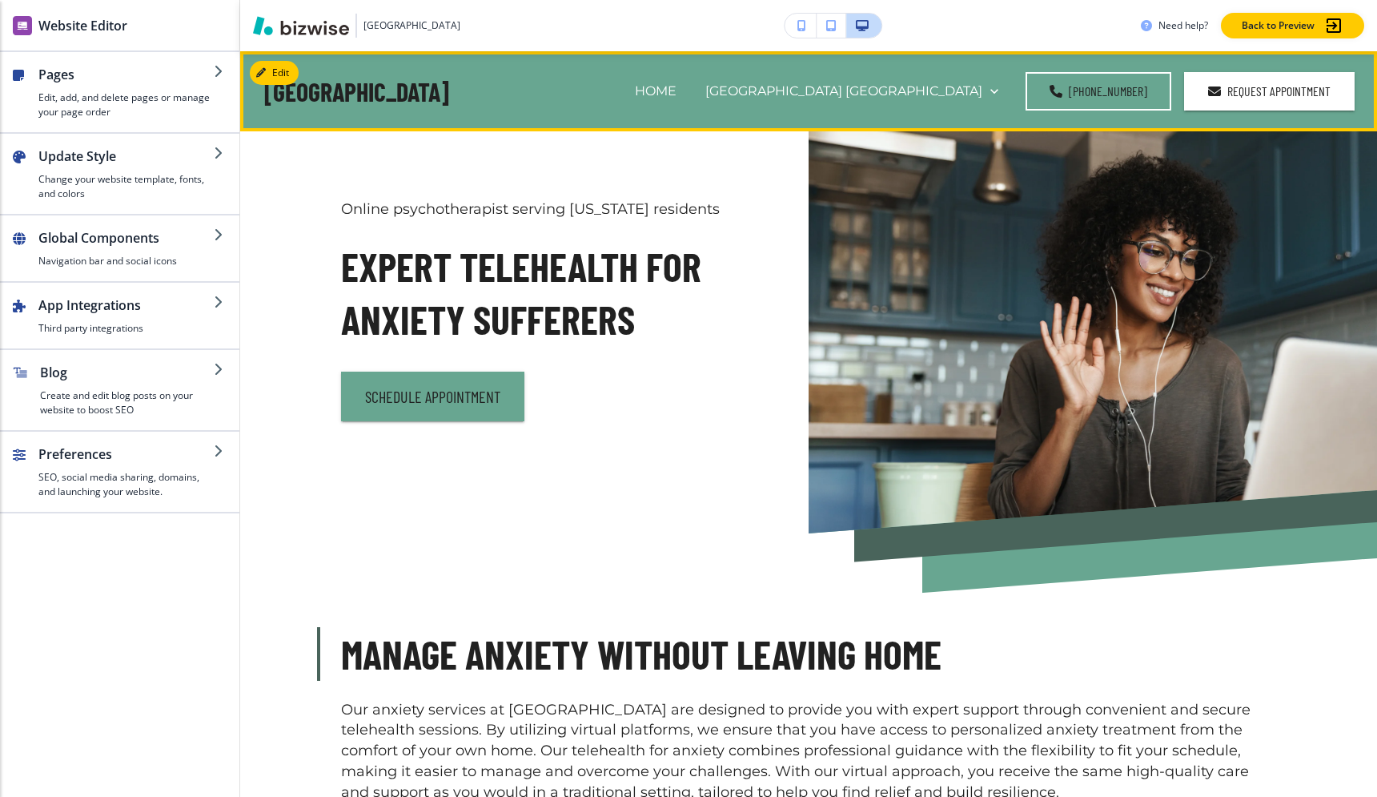
click at [339, 74] on h4 "[GEOGRAPHIC_DATA]" at bounding box center [356, 91] width 185 height 34
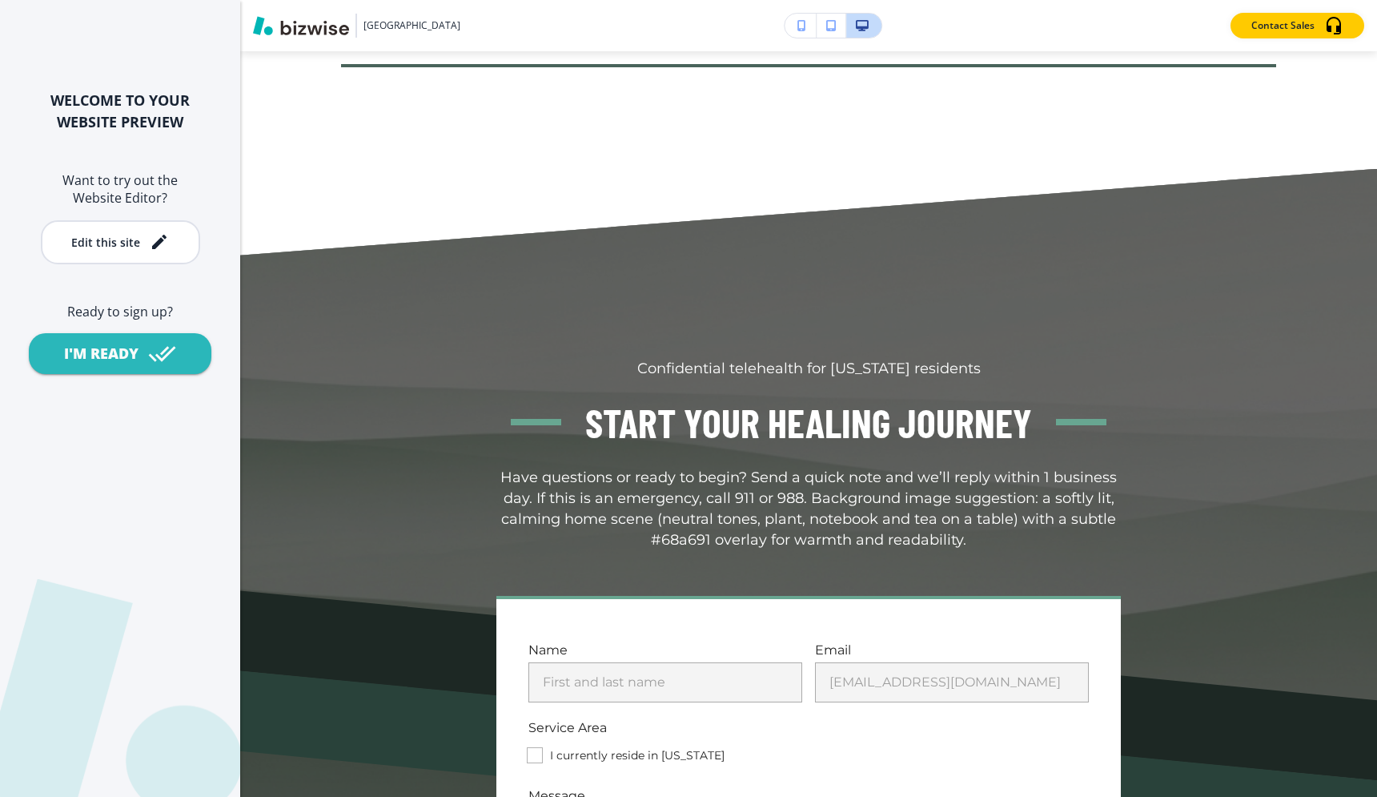
scroll to position [10543, 0]
